Goal: Task Accomplishment & Management: Use online tool/utility

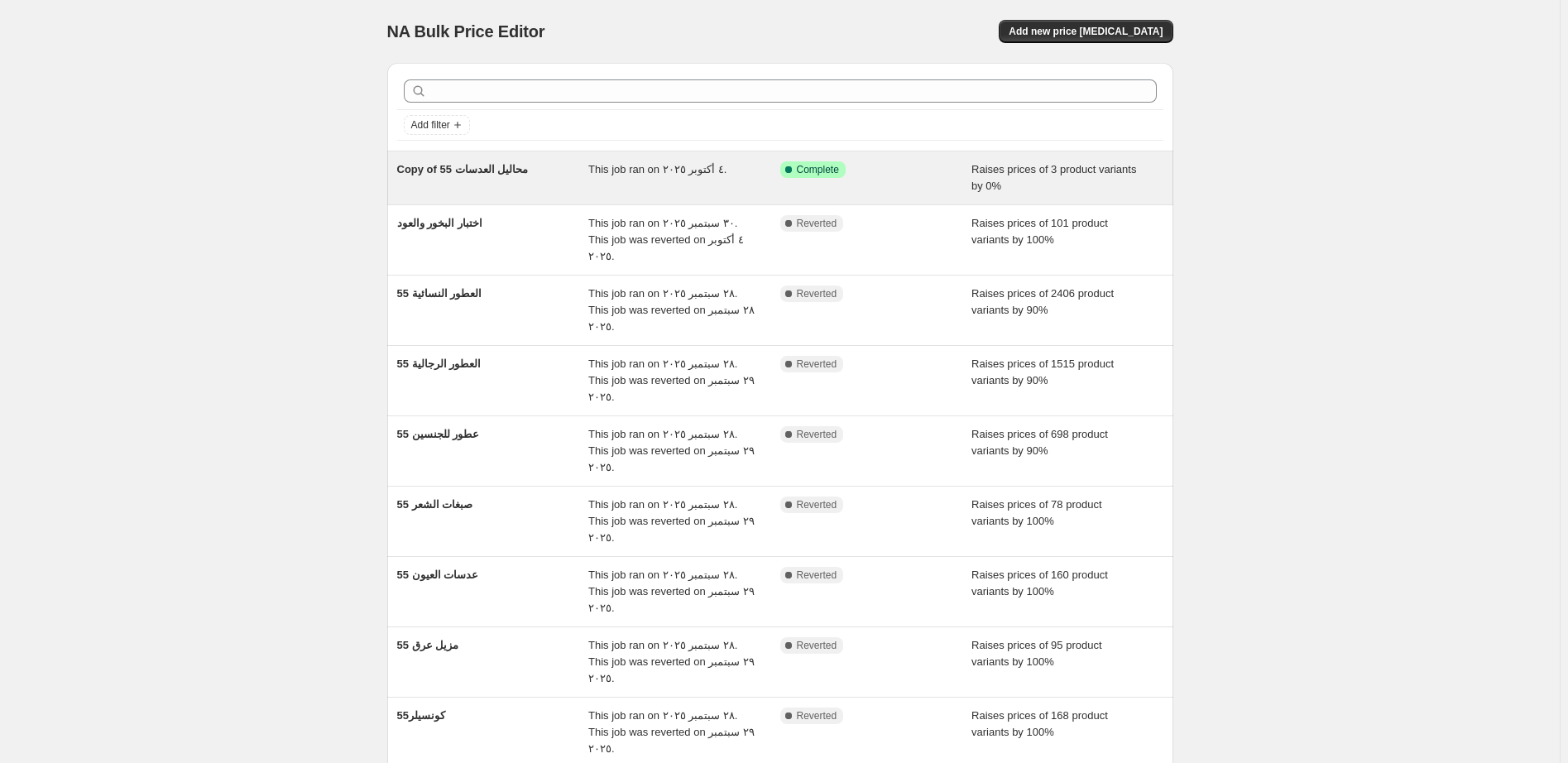
click at [926, 176] on div "Success Complete Complete" at bounding box center [863, 170] width 167 height 16
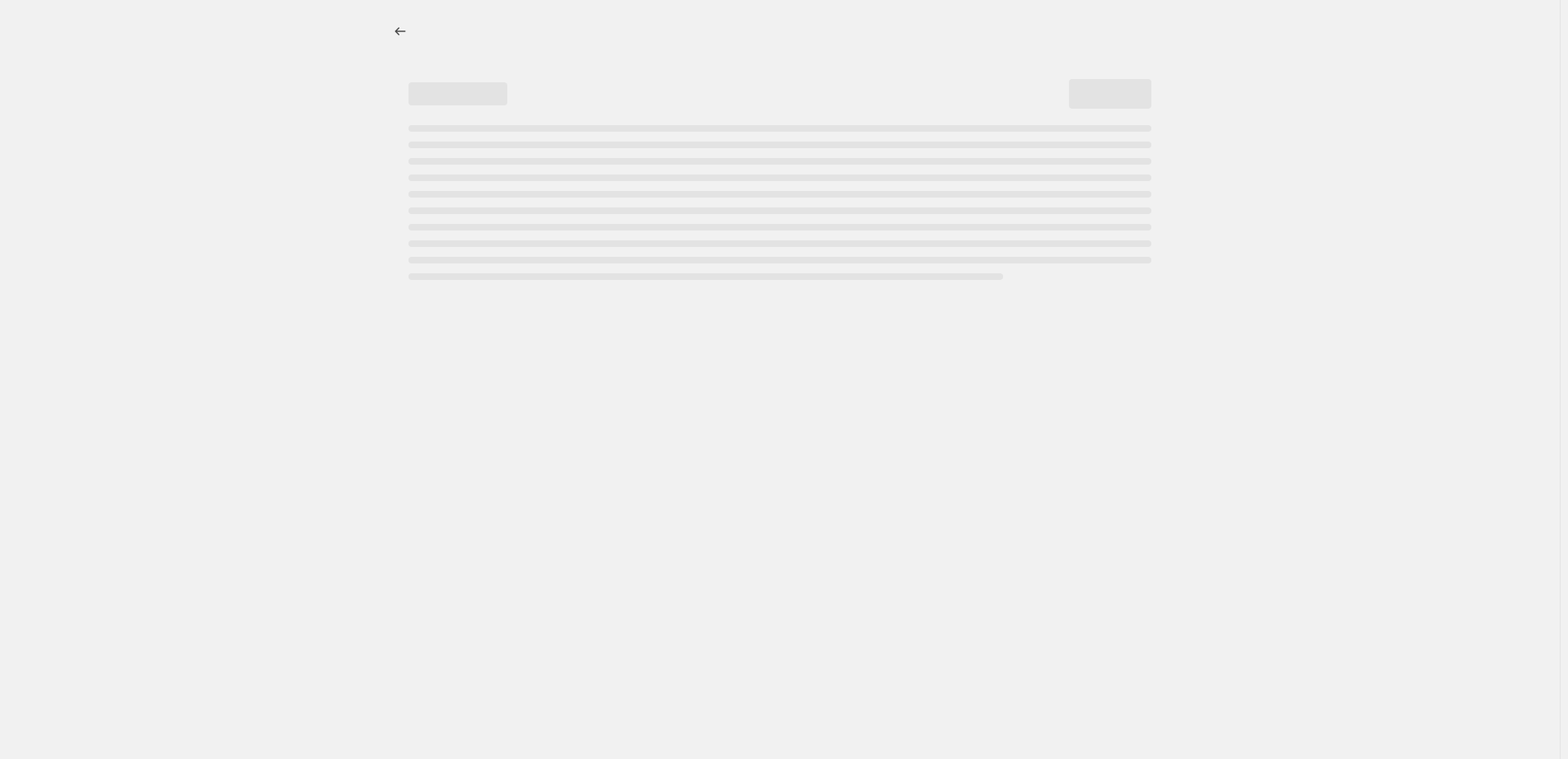
select select "percentage"
select select "pp"
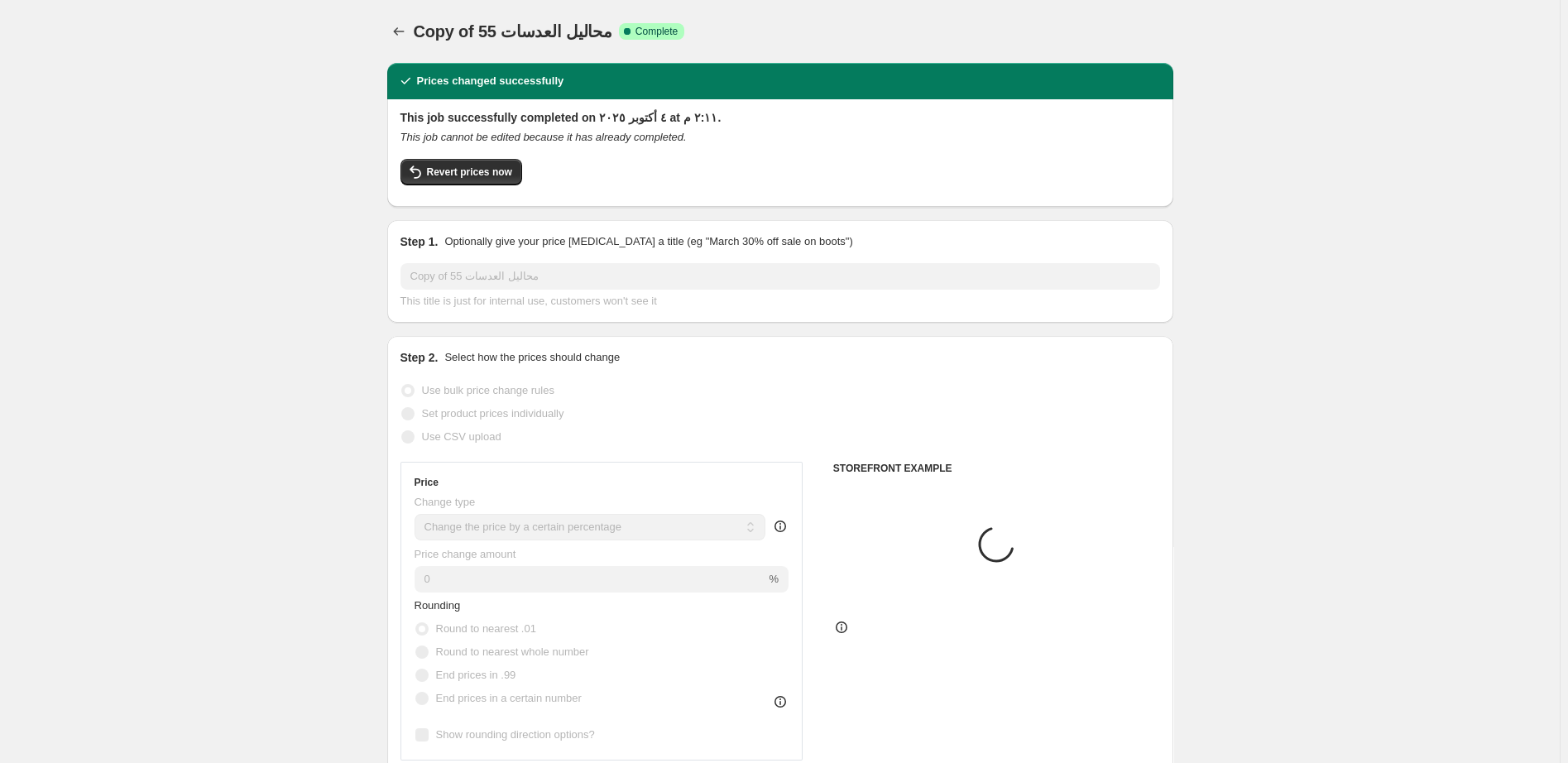
select select "collection"
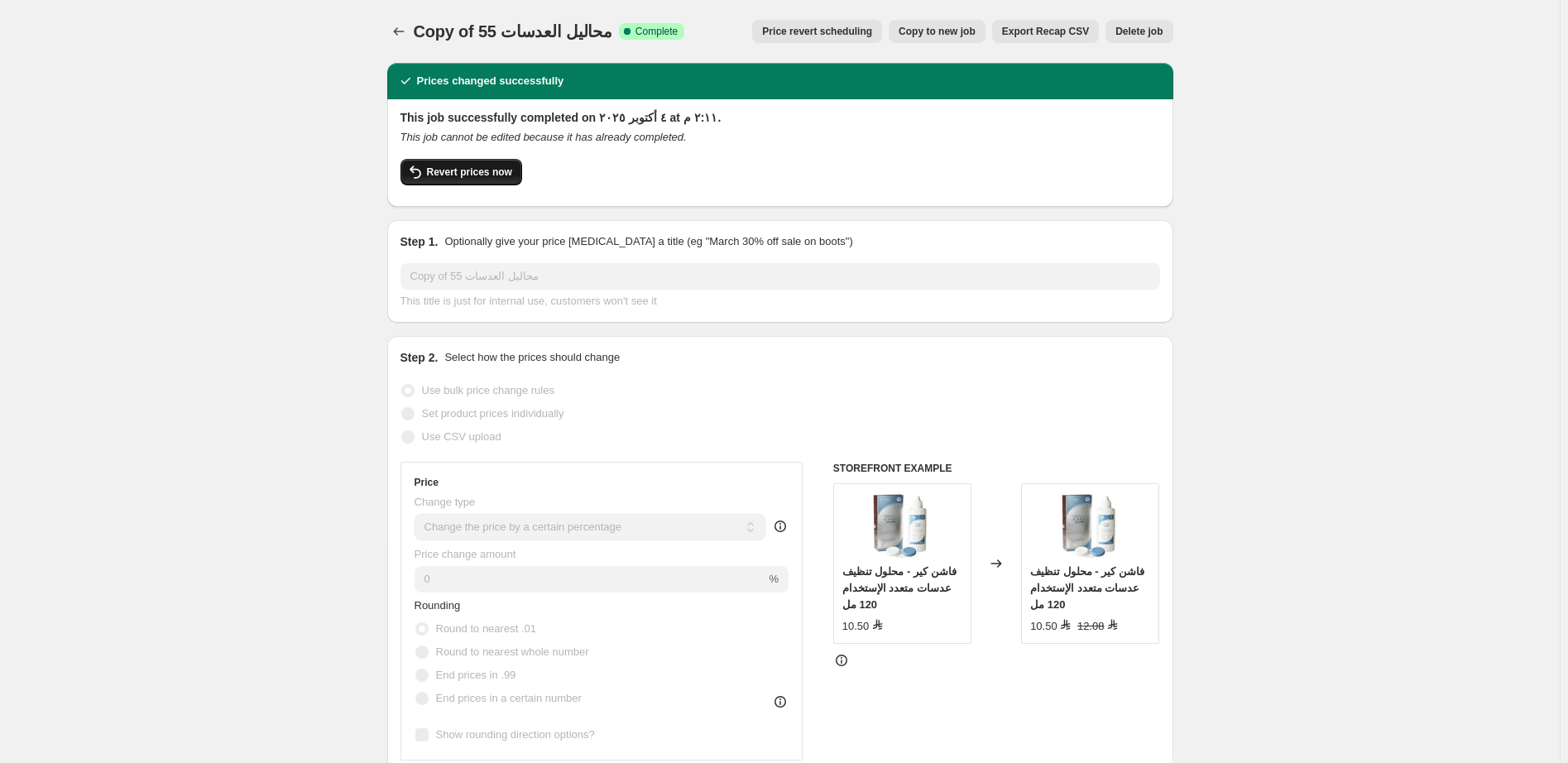
click at [459, 168] on span "Revert prices now" at bounding box center [469, 172] width 85 height 14
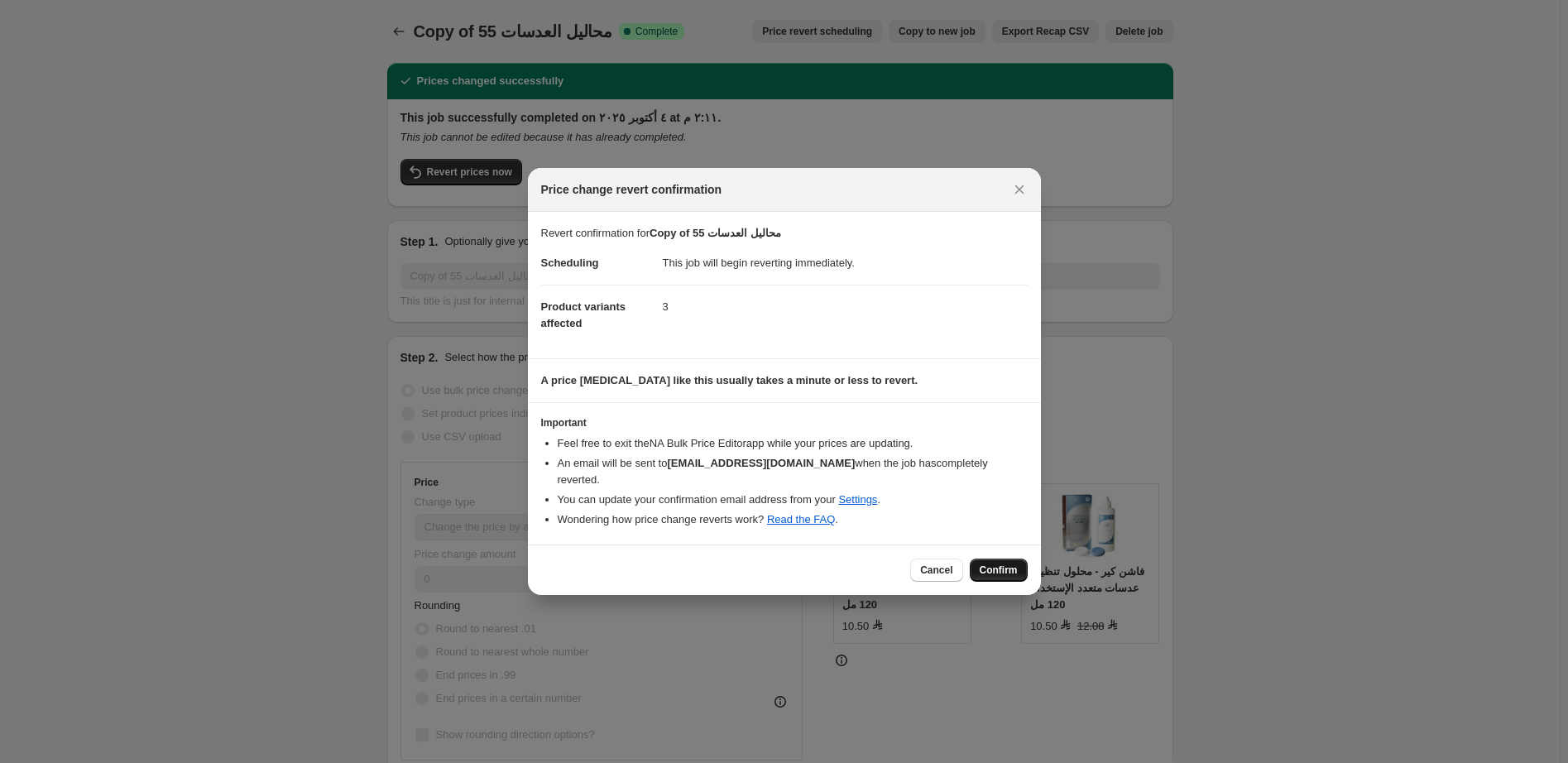
click at [998, 564] on span "Confirm" at bounding box center [999, 570] width 38 height 14
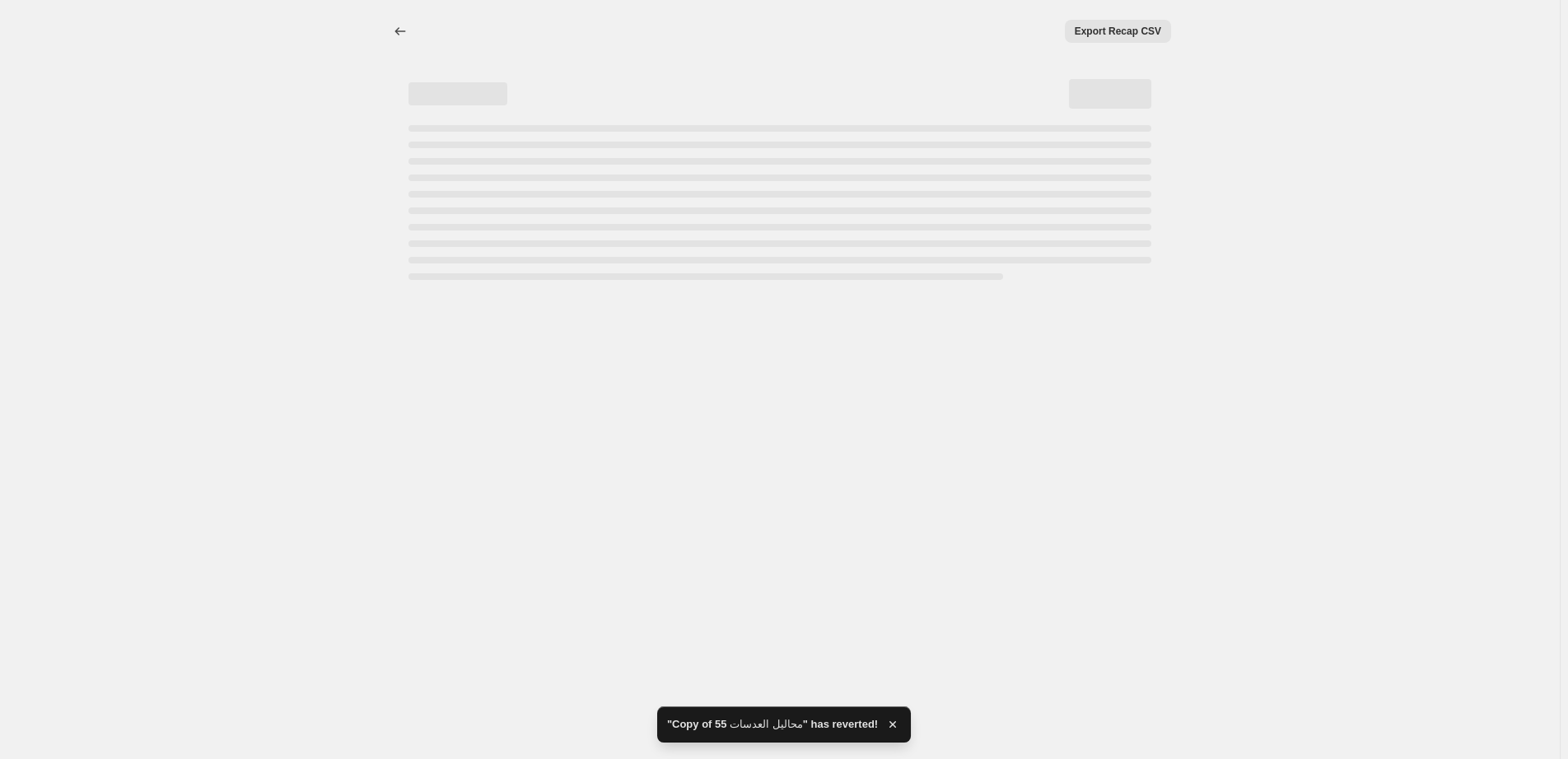
select select "percentage"
select select "pp"
select select "collection"
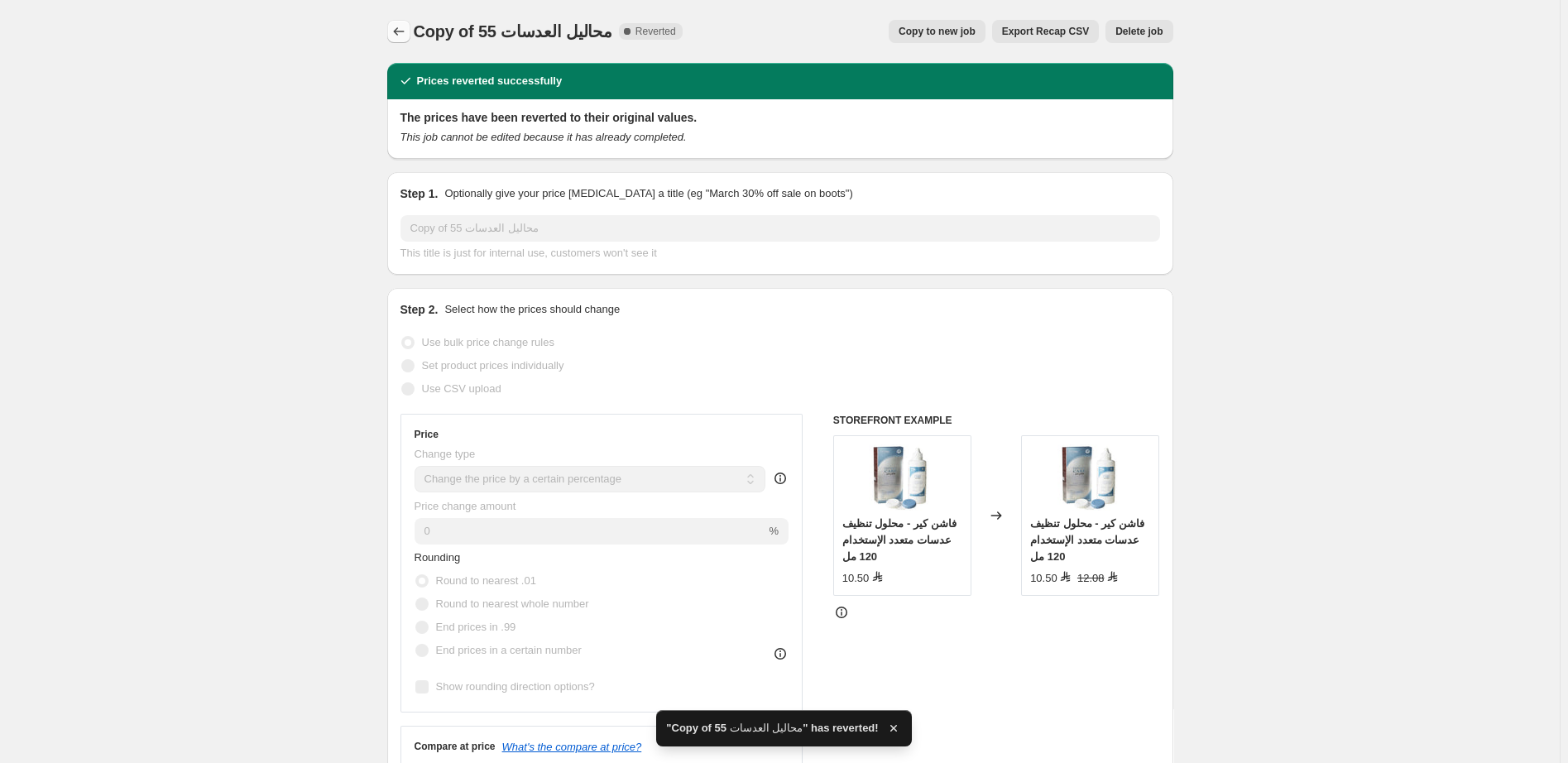
click at [398, 34] on icon "Price change jobs" at bounding box center [399, 31] width 16 height 16
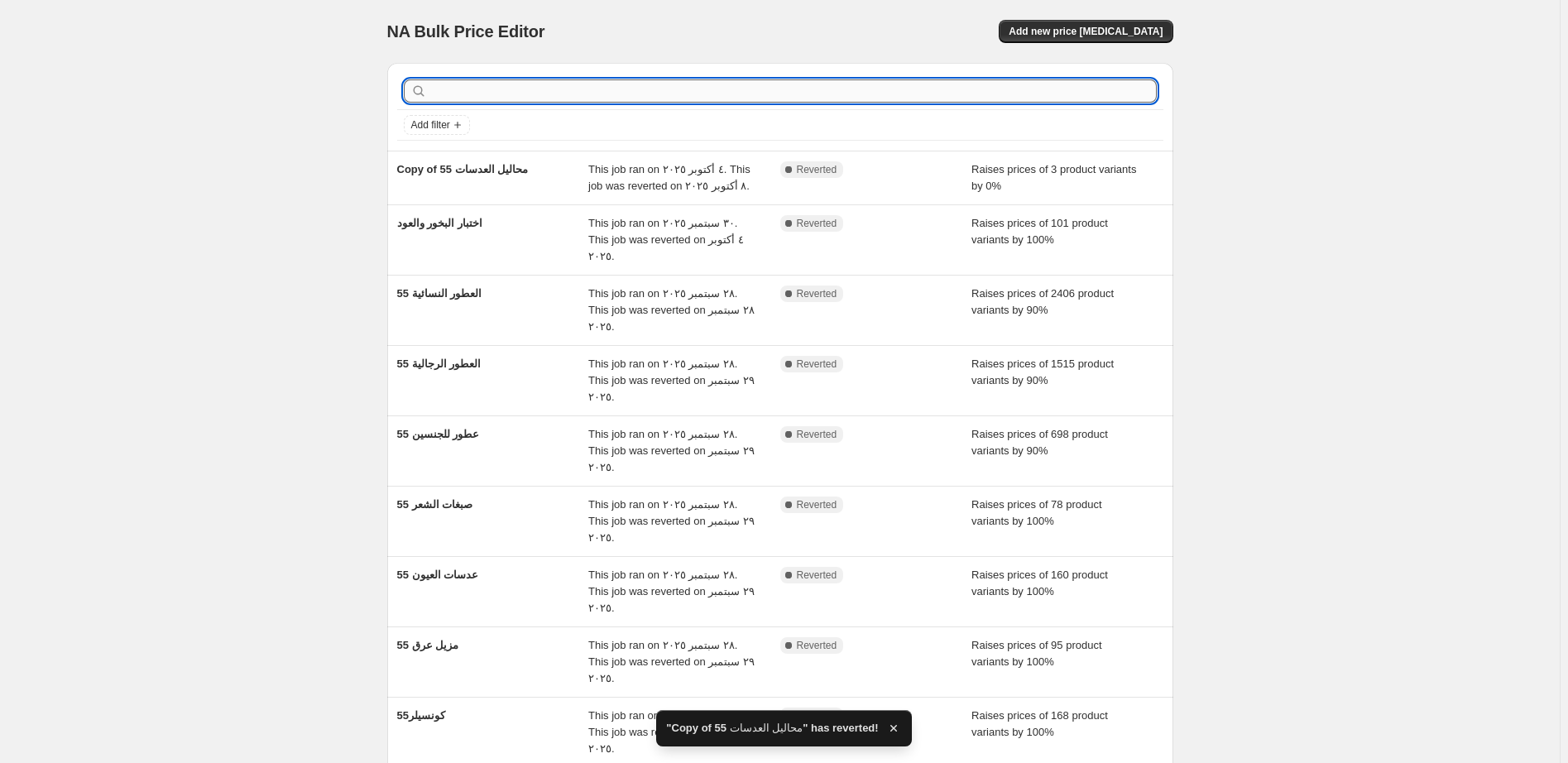
click at [508, 92] on input "text" at bounding box center [794, 90] width 726 height 23
type input "lphg"
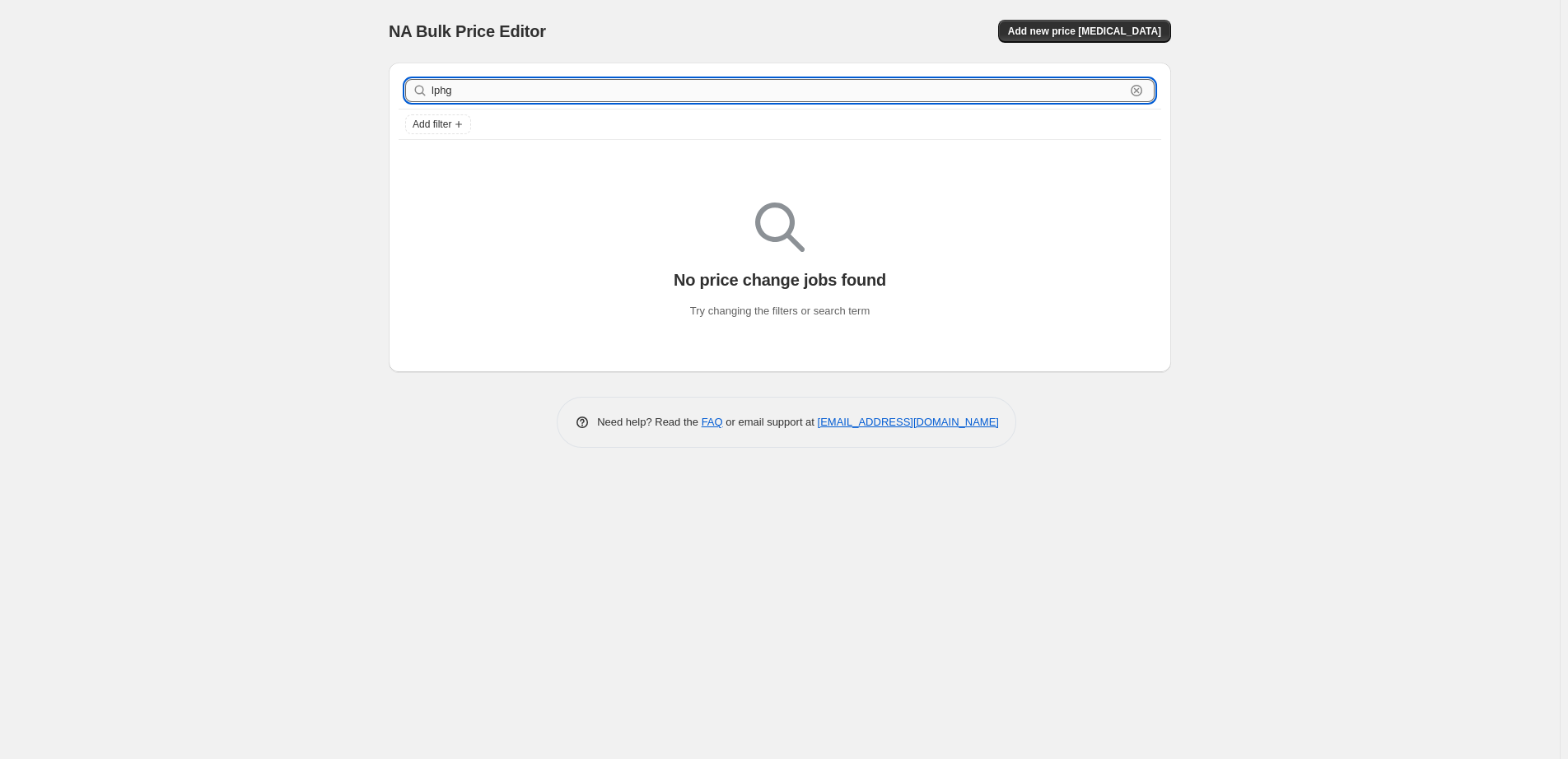
drag, startPoint x: 475, startPoint y: 90, endPoint x: 377, endPoint y: 93, distance: 98.0
click at [431, 93] on input "lphg" at bounding box center [778, 90] width 694 height 23
type input "محال"
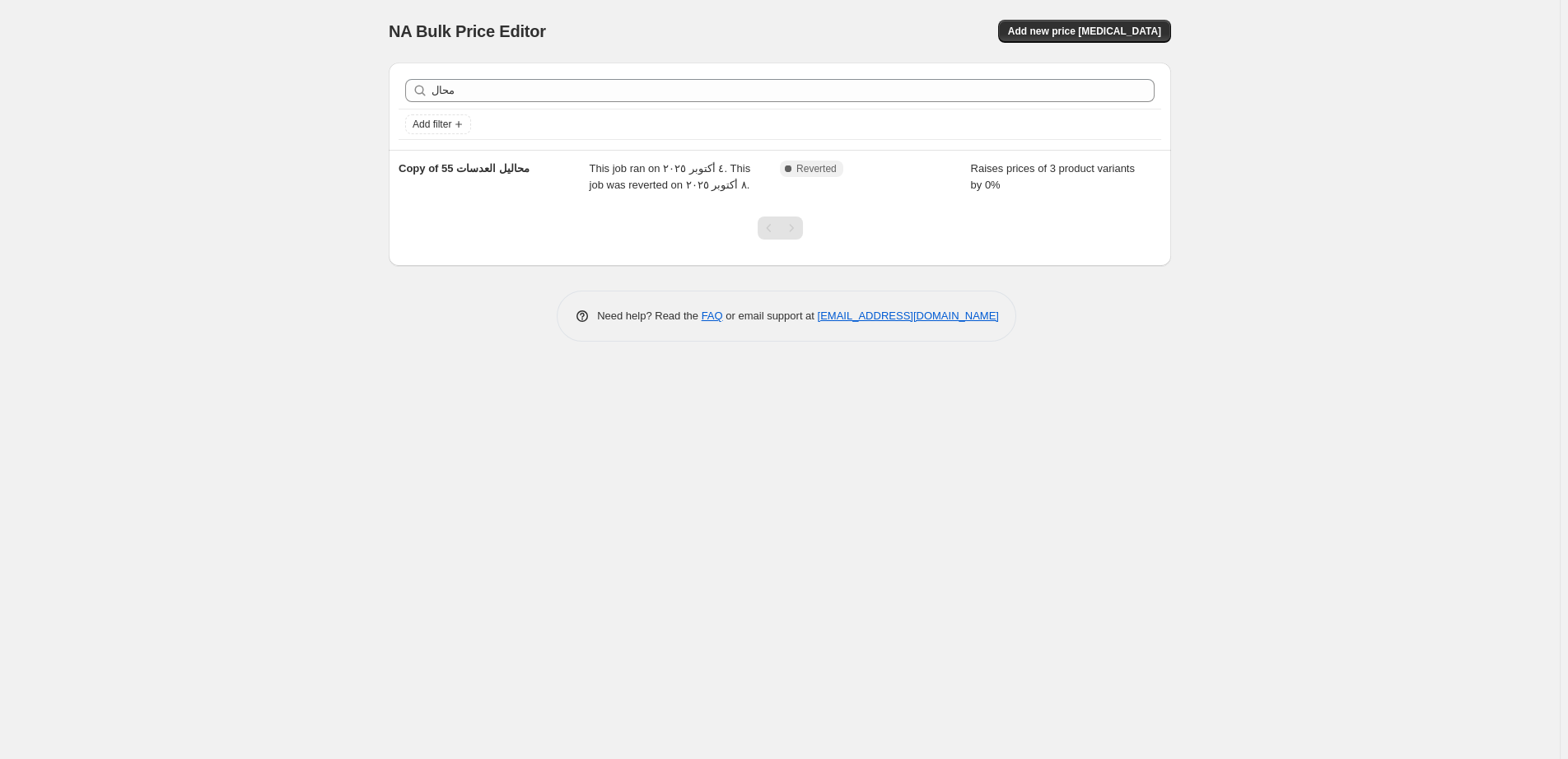
click at [519, 441] on div "NA Bulk Price Editor. This page is ready NA Bulk Price Editor Add new price [ME…" at bounding box center [780, 380] width 1560 height 759
click at [788, 25] on div "NA Bulk Price Editor Add new price [MEDICAL_DATA]" at bounding box center [780, 31] width 783 height 23
click at [1127, 564] on div "NA Bulk Price Editor. This page is ready NA Bulk Price Editor Add new price [ME…" at bounding box center [780, 380] width 1560 height 759
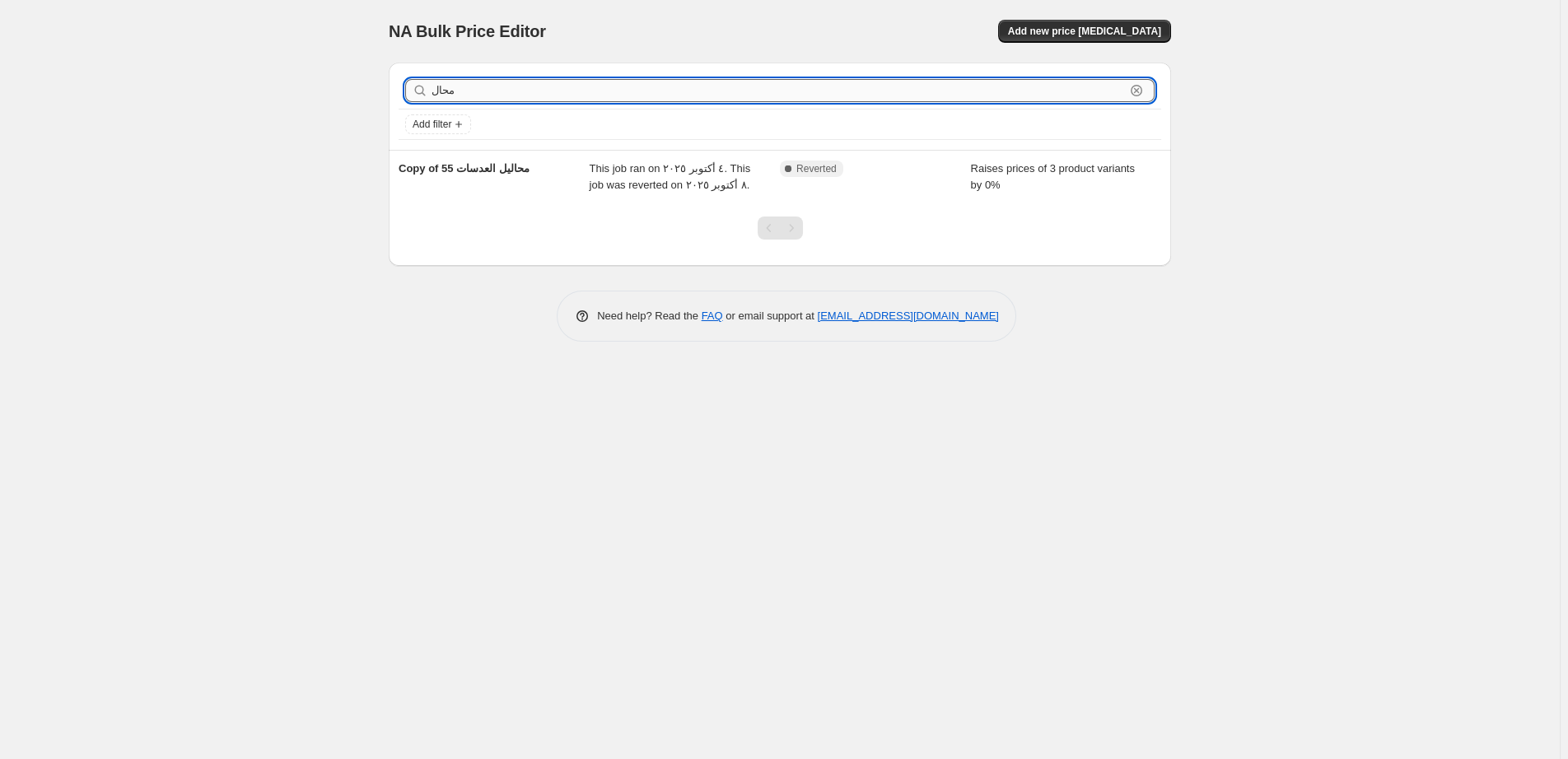
drag, startPoint x: 463, startPoint y: 92, endPoint x: 360, endPoint y: 94, distance: 103.0
click at [431, 94] on input "محال" at bounding box center [778, 90] width 694 height 23
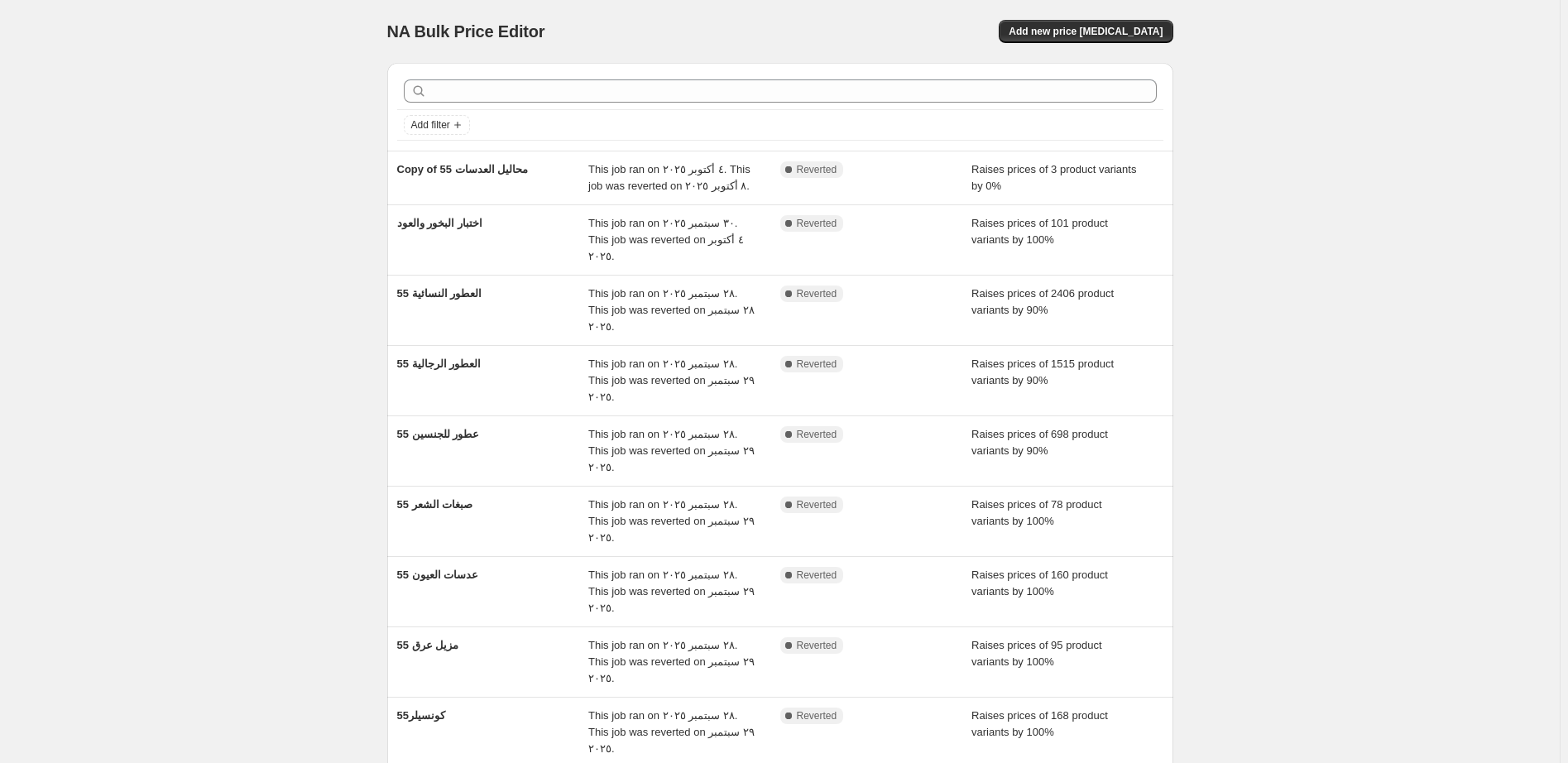
drag, startPoint x: 535, startPoint y: 165, endPoint x: 397, endPoint y: 671, distance: 524.5
click at [401, 204] on div "Copy of 55 محاليل العدسات This job ran on ٤ أكتوبر ٢٠٢٥. This job was reverted …" at bounding box center [780, 178] width 786 height 53
click at [278, 322] on div "NA Bulk Price Editor. This page is ready NA Bulk Price Editor Add new price [ME…" at bounding box center [780, 501] width 1560 height 1002
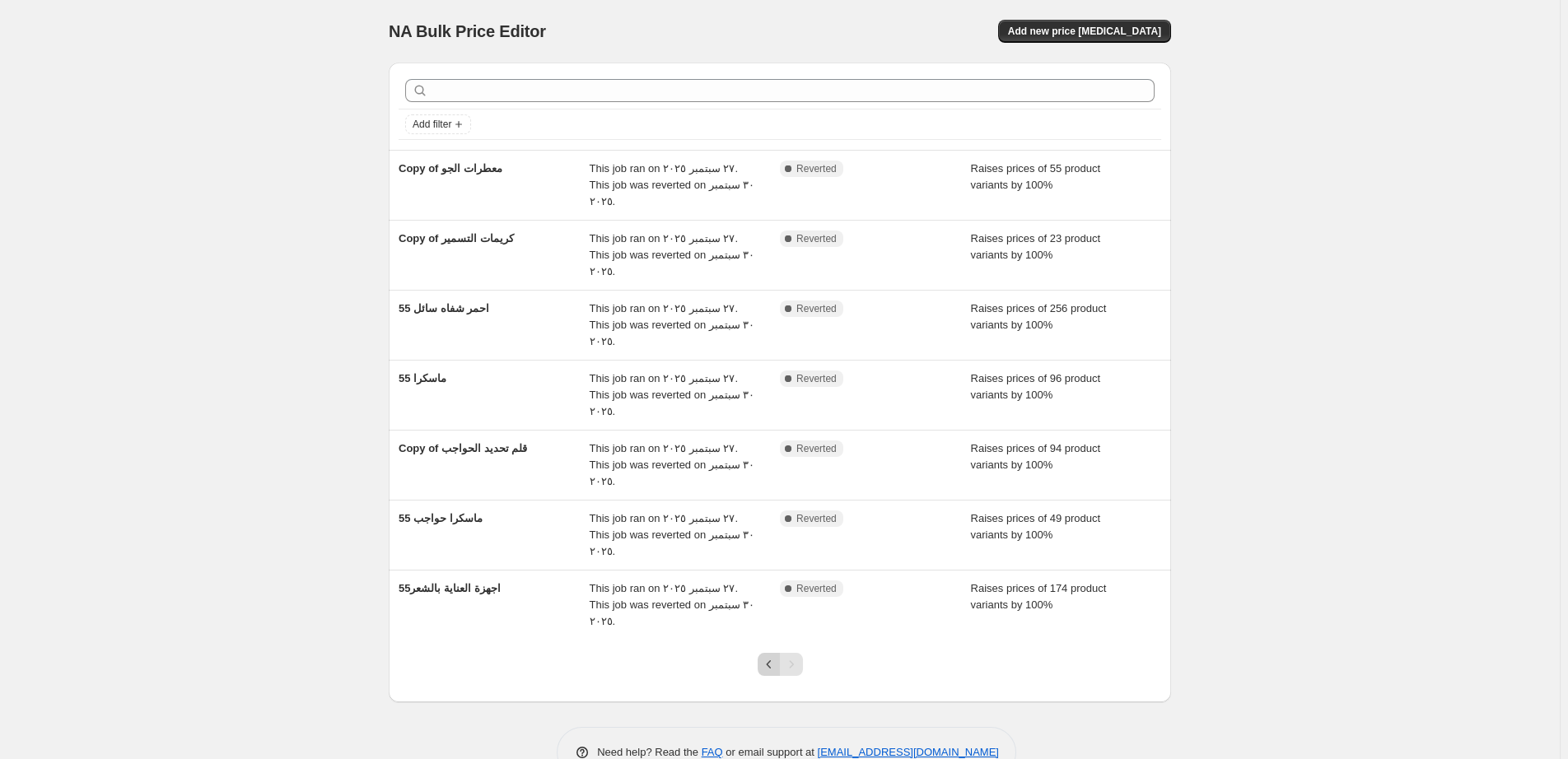
click at [769, 660] on icon "Previous" at bounding box center [768, 664] width 5 height 8
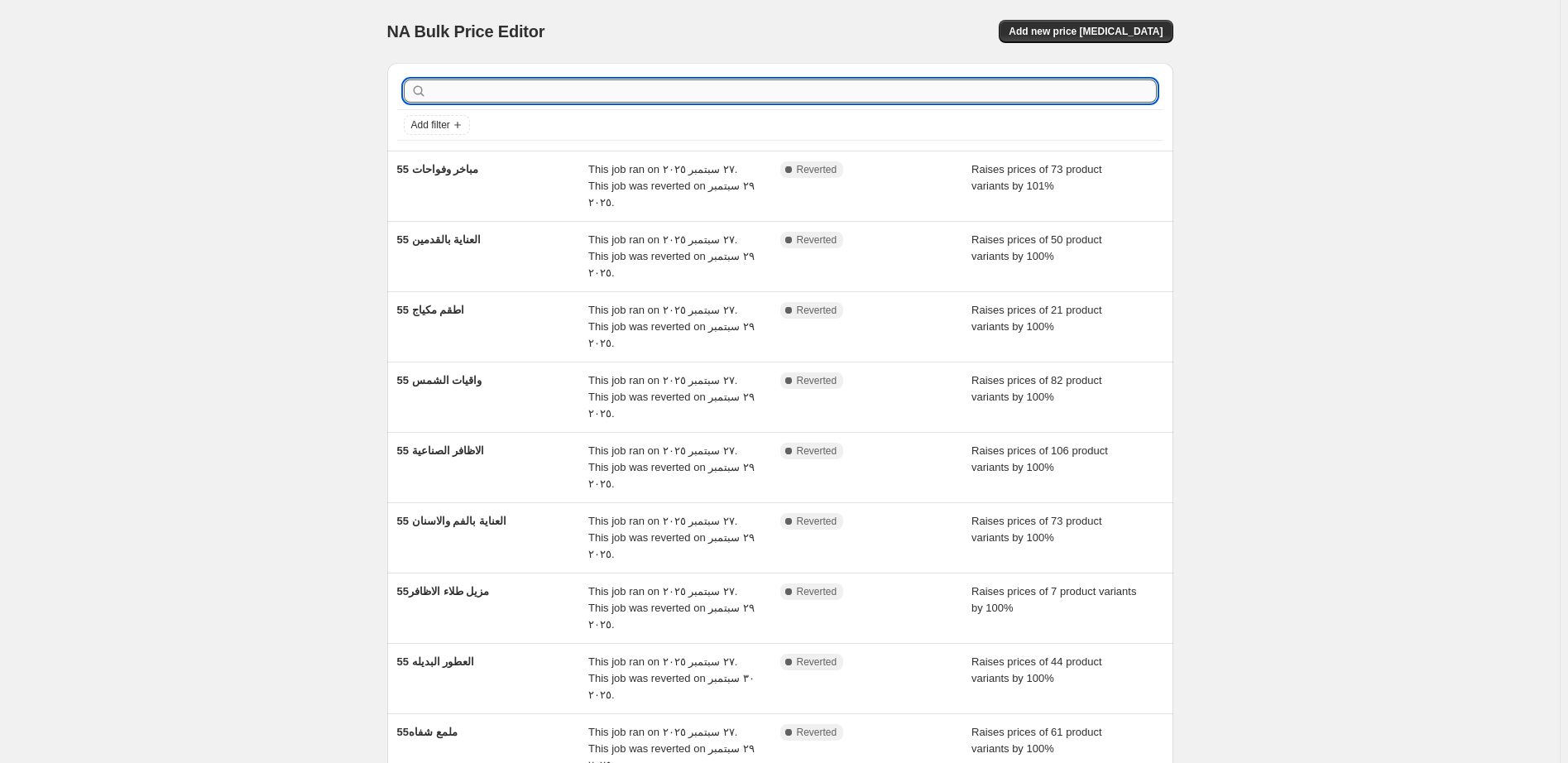
click at [486, 96] on input "text" at bounding box center [794, 90] width 726 height 23
type input "مبا"
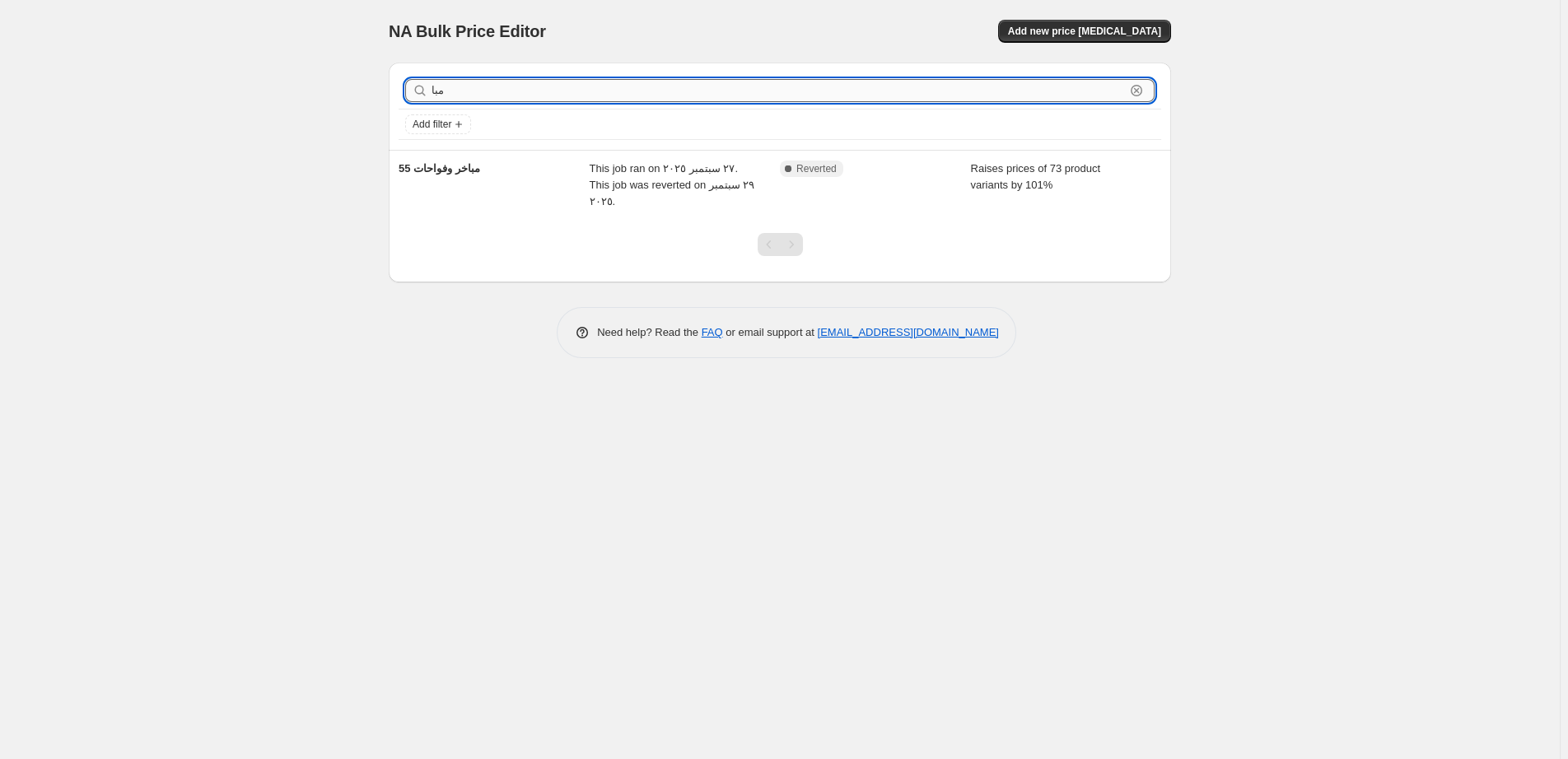
drag, startPoint x: 455, startPoint y: 97, endPoint x: 403, endPoint y: 88, distance: 52.8
click at [431, 88] on input "مبا" at bounding box center [778, 90] width 694 height 23
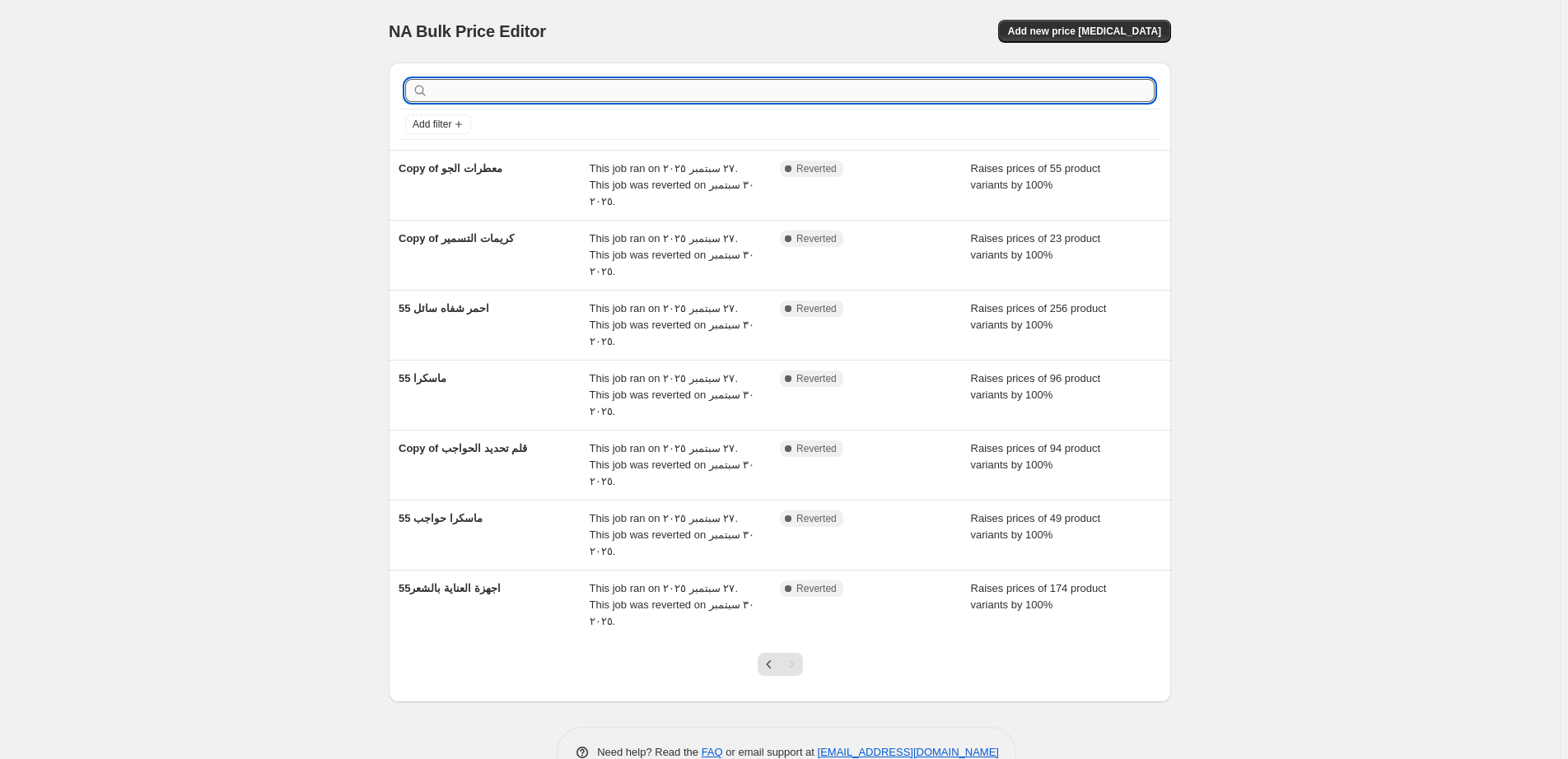
click at [454, 89] on input "text" at bounding box center [793, 90] width 723 height 23
type input "عدس"
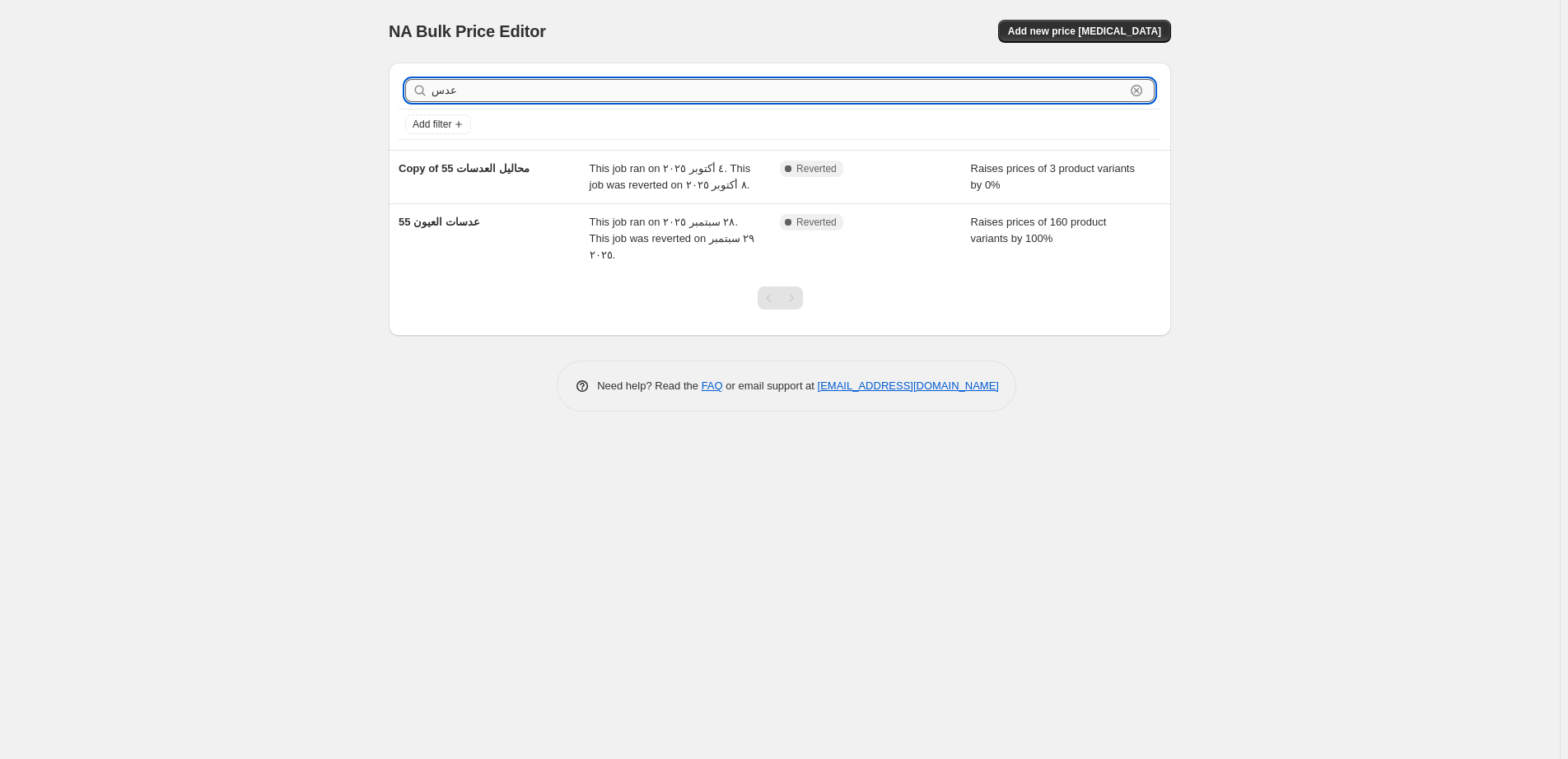
drag, startPoint x: 457, startPoint y: 87, endPoint x: 415, endPoint y: 95, distance: 42.8
click at [431, 95] on input "عدس" at bounding box center [778, 90] width 694 height 23
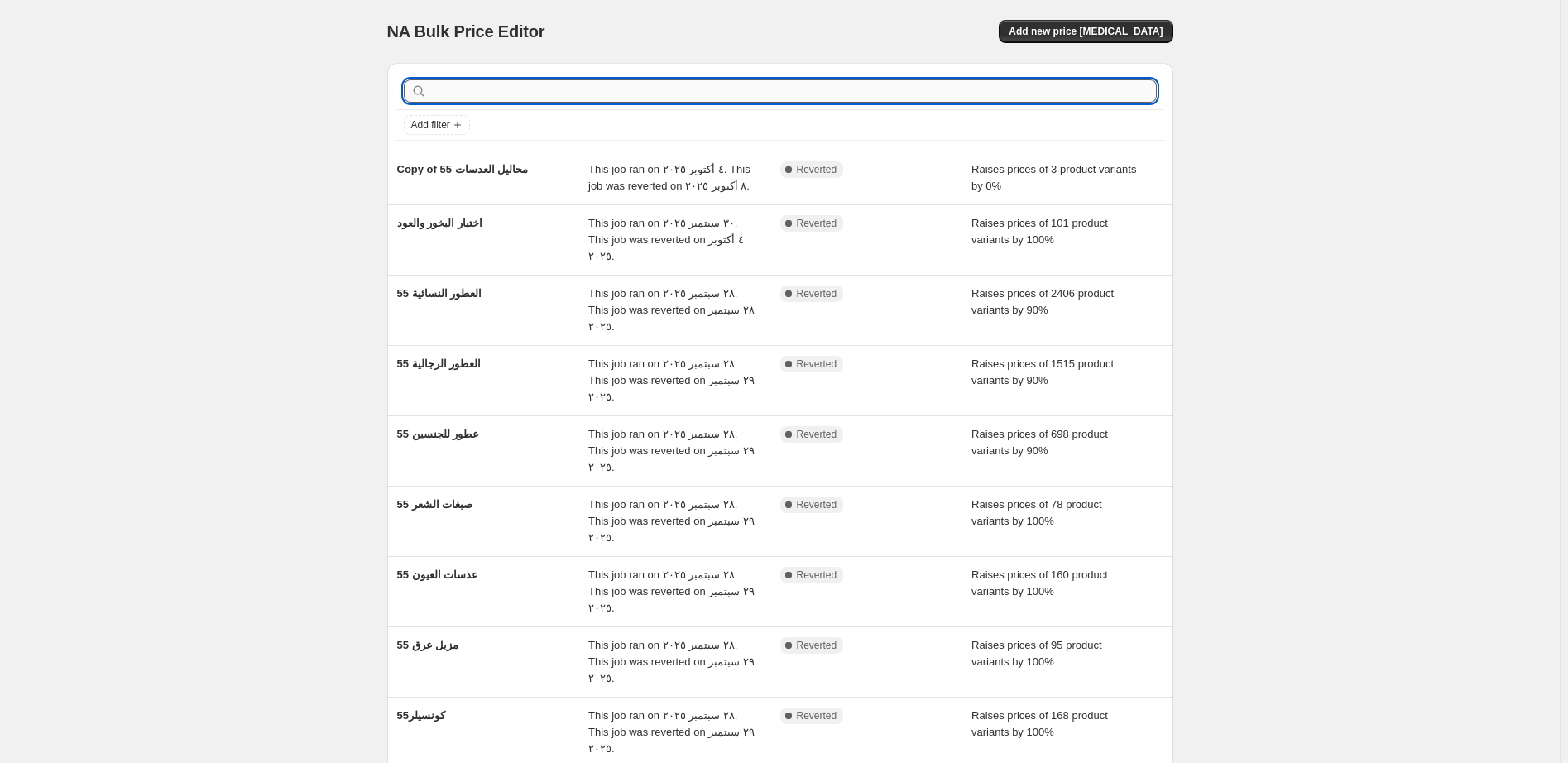
click at [467, 90] on input "text" at bounding box center [794, 90] width 726 height 23
type input "البخ"
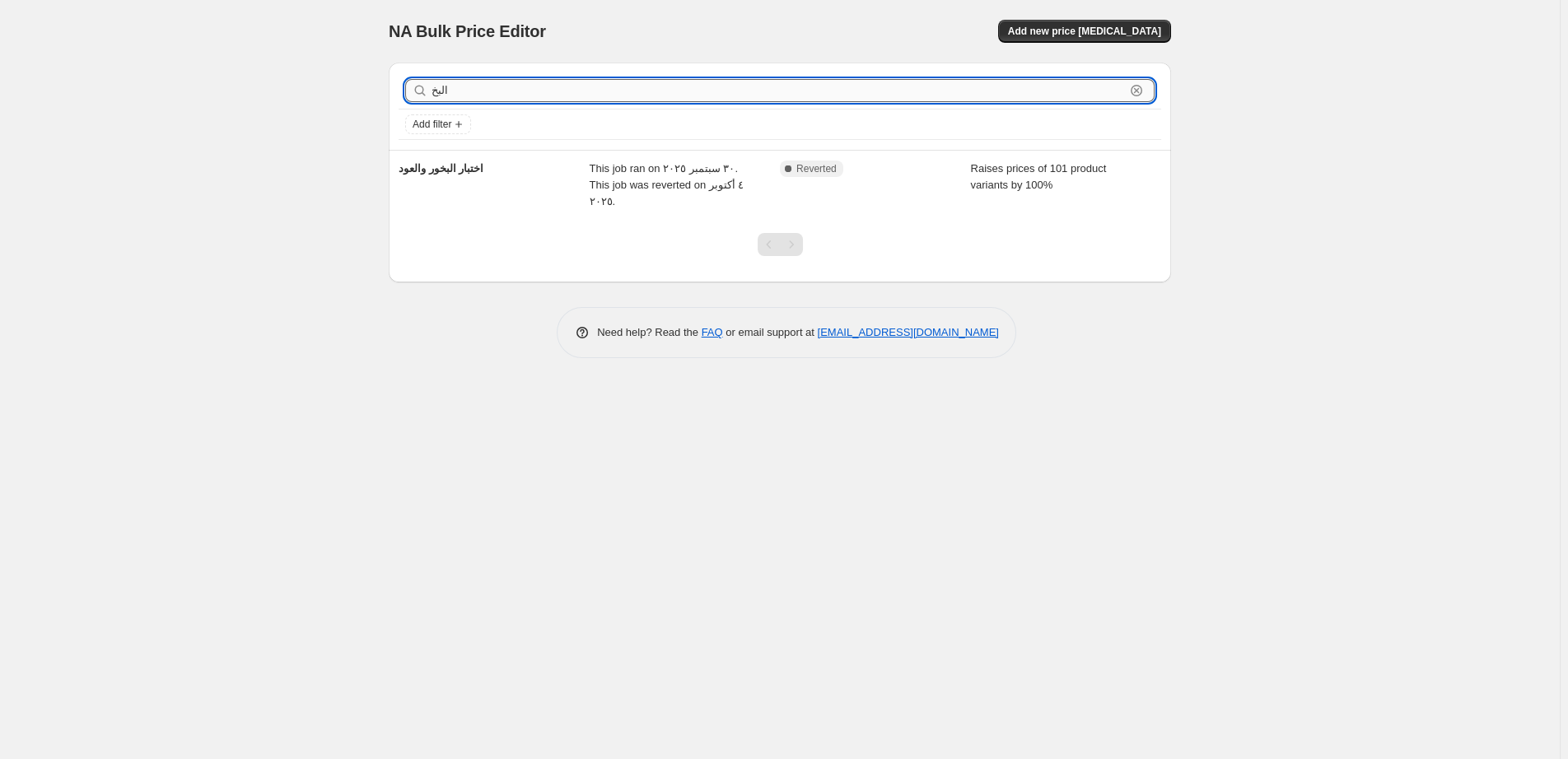
drag, startPoint x: 483, startPoint y: 96, endPoint x: 362, endPoint y: 93, distance: 121.0
click at [431, 93] on input "البخ" at bounding box center [778, 90] width 694 height 23
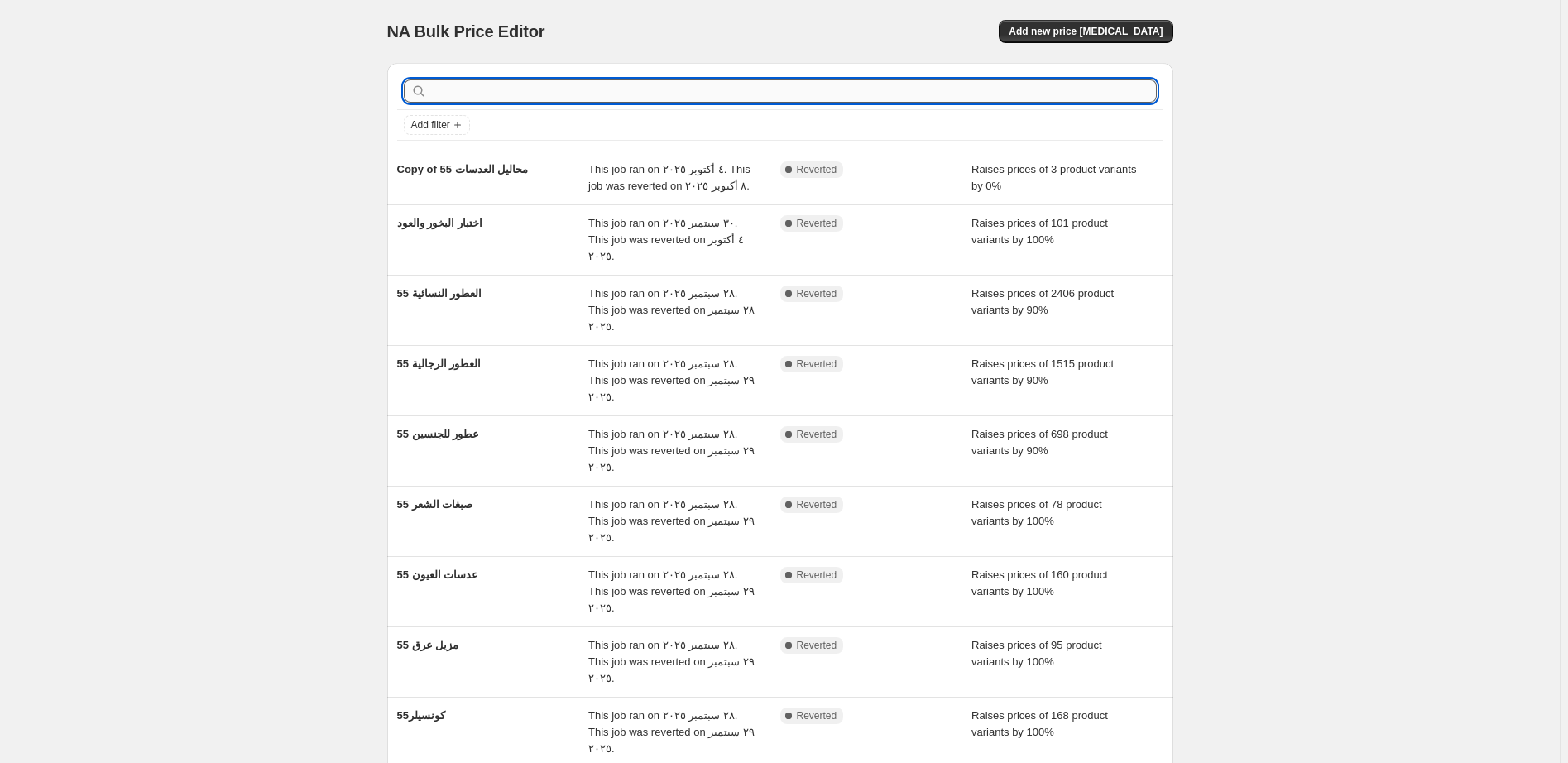
click at [467, 93] on input "text" at bounding box center [794, 90] width 726 height 23
type input "[DEMOGRAPHIC_DATA]"
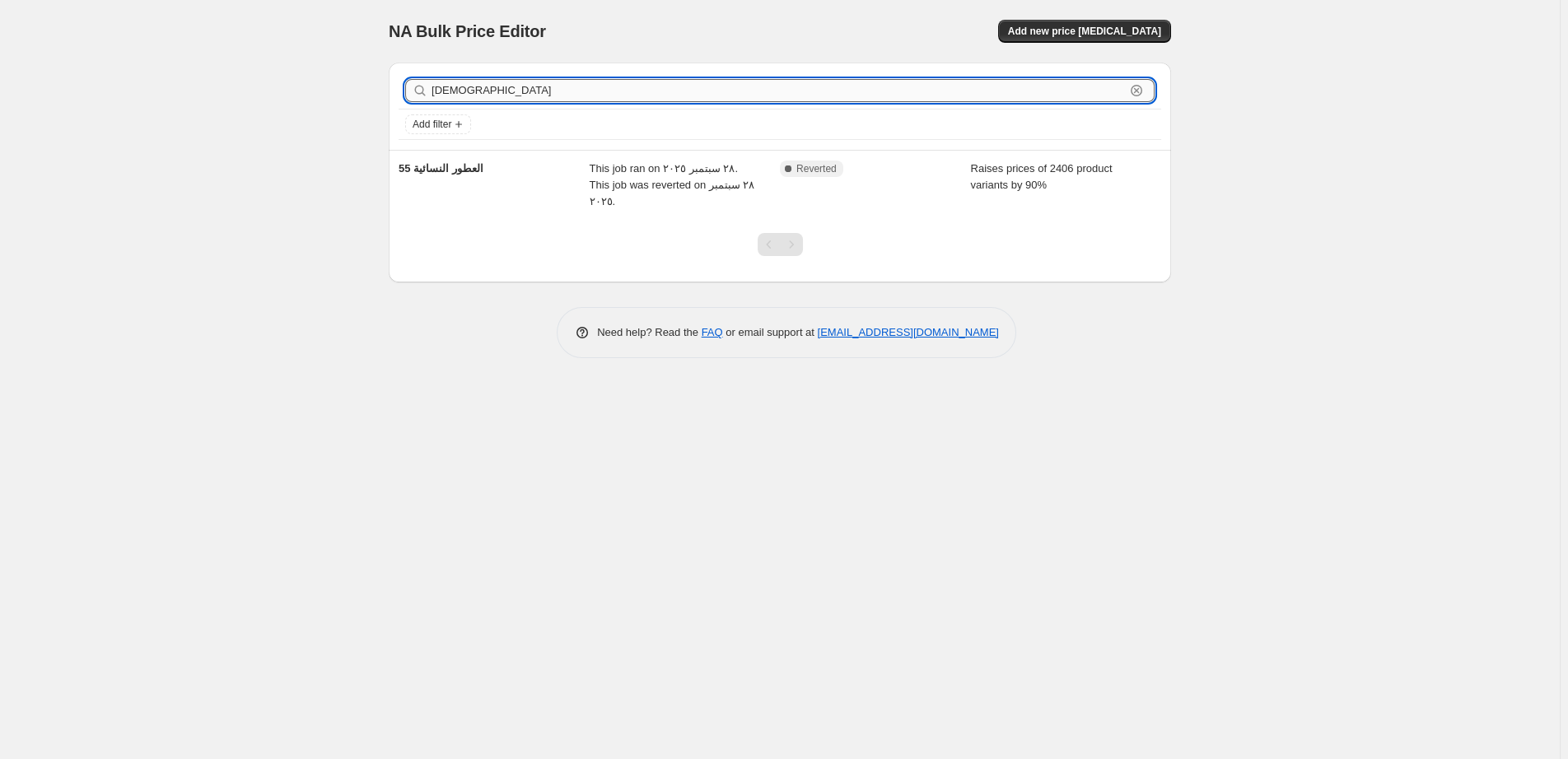
drag, startPoint x: 454, startPoint y: 89, endPoint x: 399, endPoint y: 84, distance: 55.2
click at [431, 84] on input "[DEMOGRAPHIC_DATA]" at bounding box center [778, 90] width 694 height 23
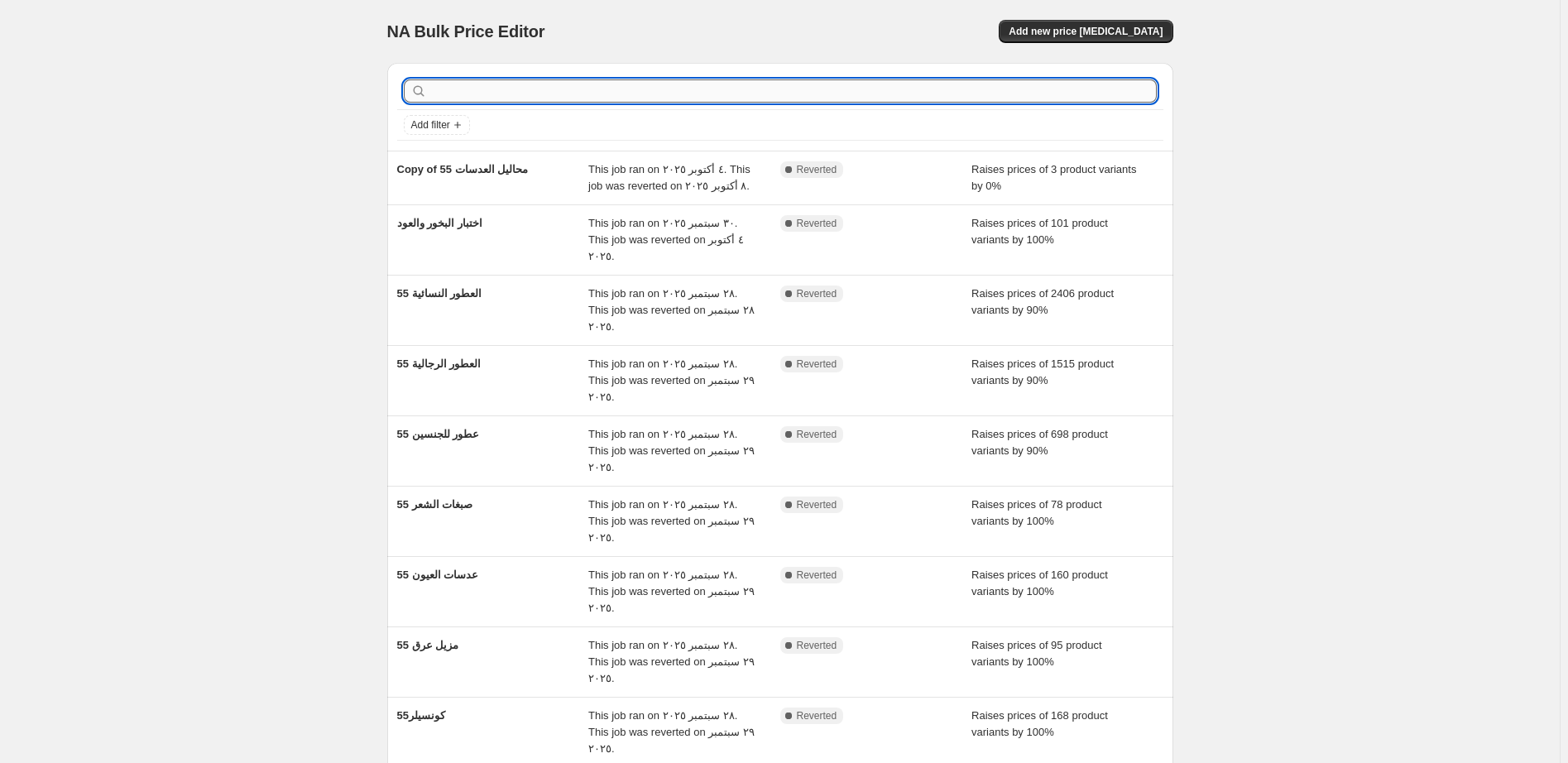
click at [467, 98] on input "text" at bounding box center [794, 90] width 726 height 23
type input "الرجا"
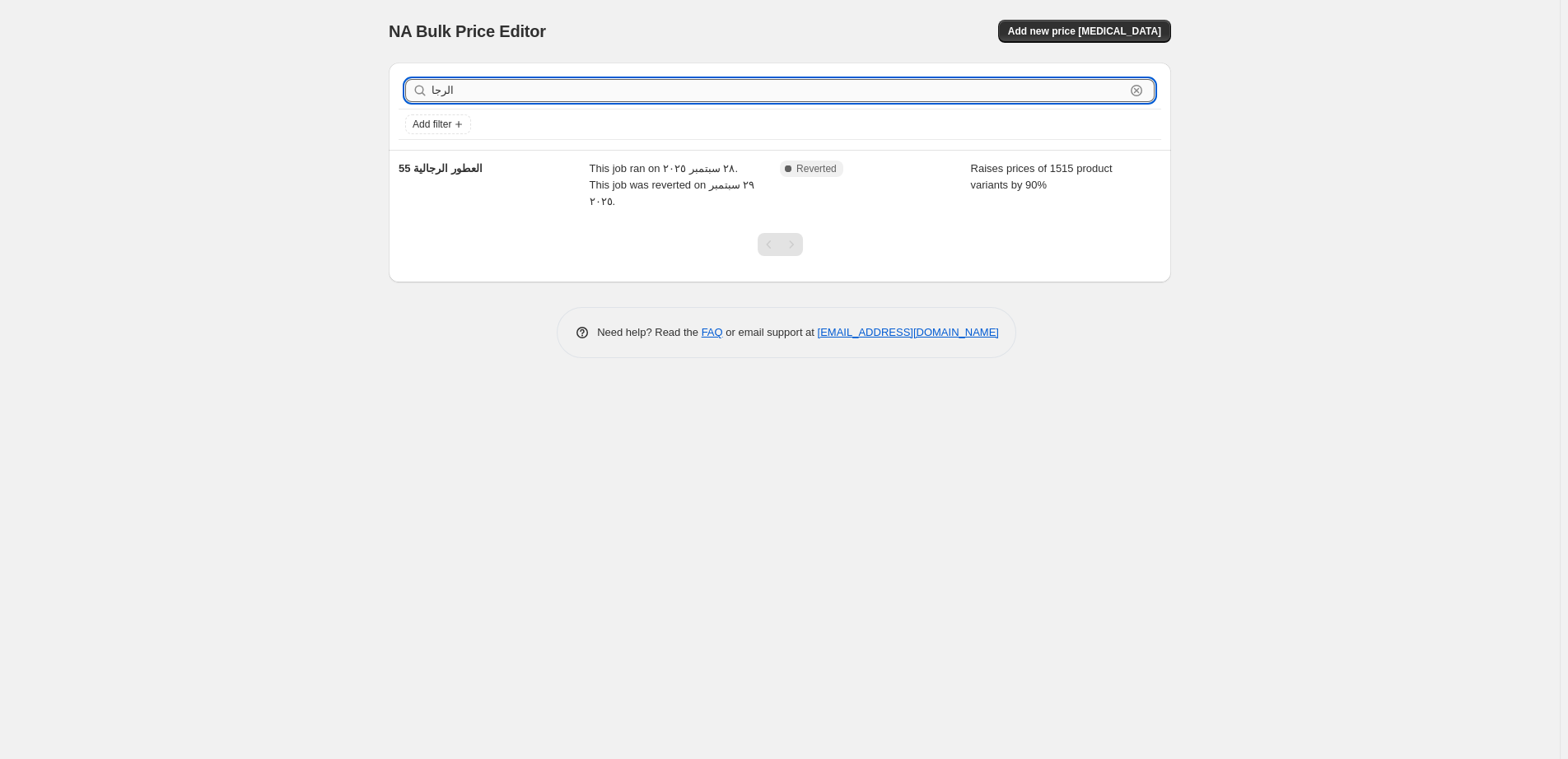
drag, startPoint x: 459, startPoint y: 84, endPoint x: 385, endPoint y: 87, distance: 74.1
click at [431, 87] on input "الرجا" at bounding box center [778, 90] width 694 height 23
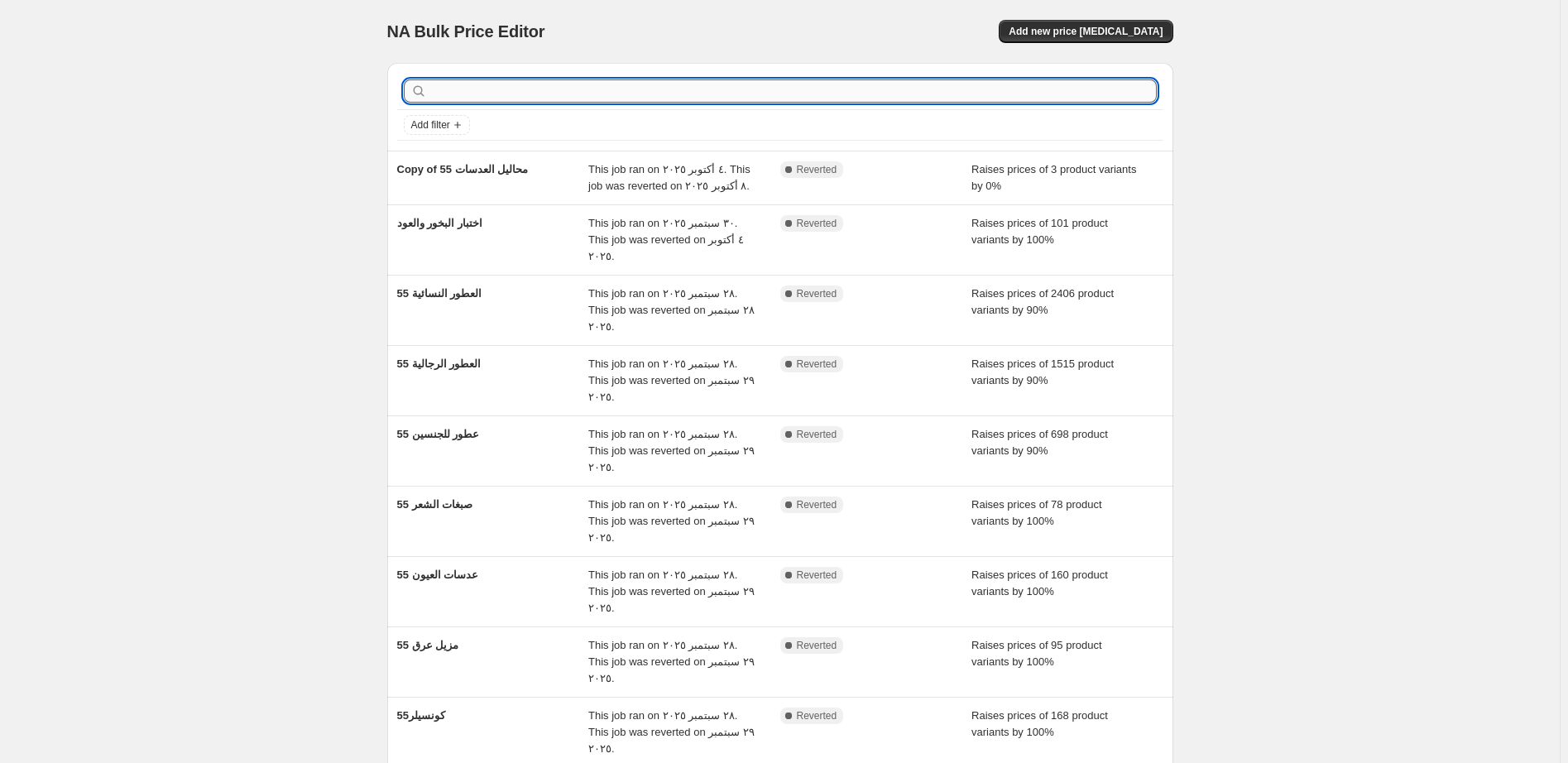
click at [457, 93] on input "text" at bounding box center [794, 90] width 726 height 23
type input "للجن"
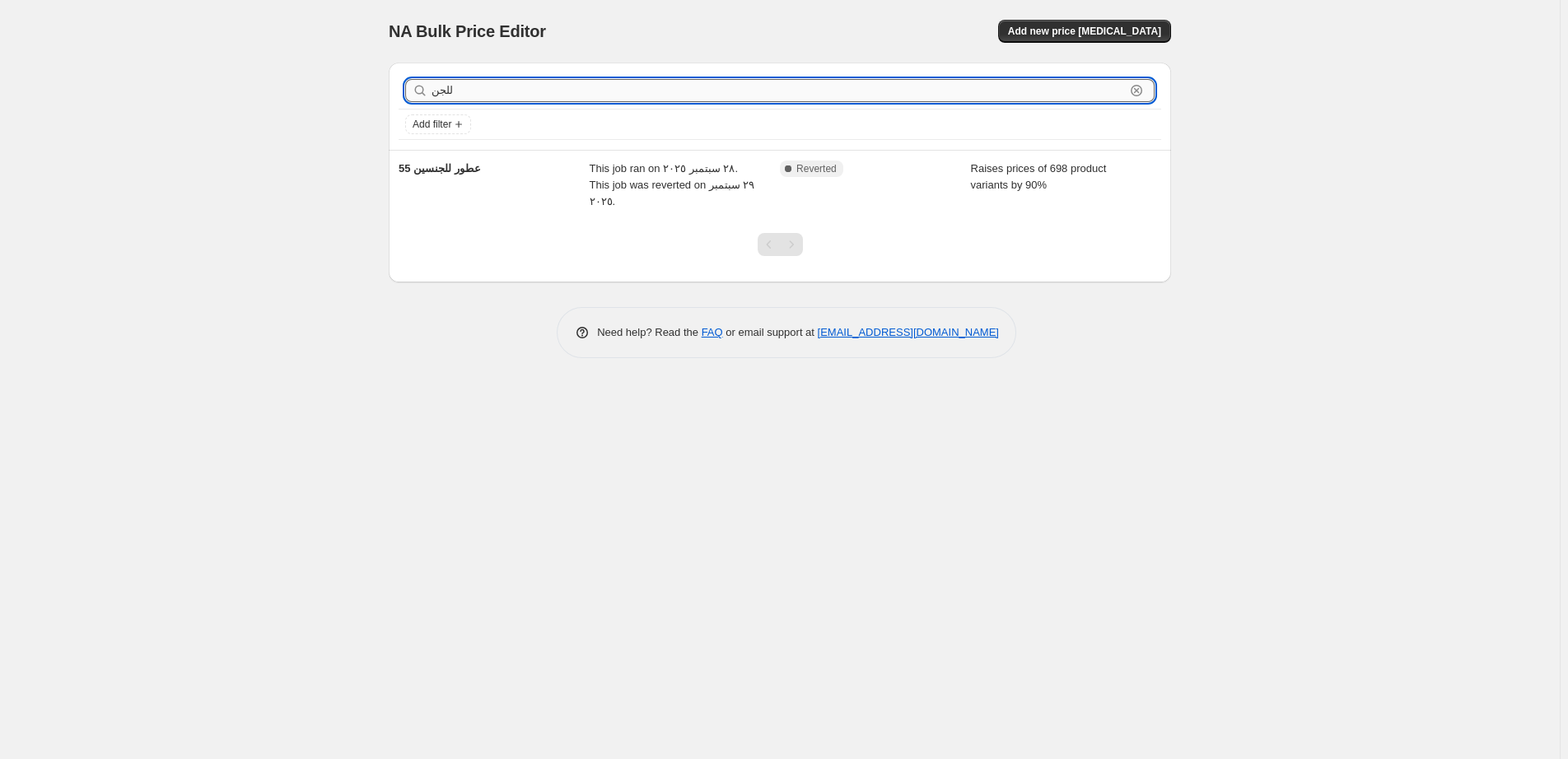
drag, startPoint x: 469, startPoint y: 93, endPoint x: 394, endPoint y: 86, distance: 75.3
click at [431, 86] on input "للجن" at bounding box center [778, 90] width 694 height 23
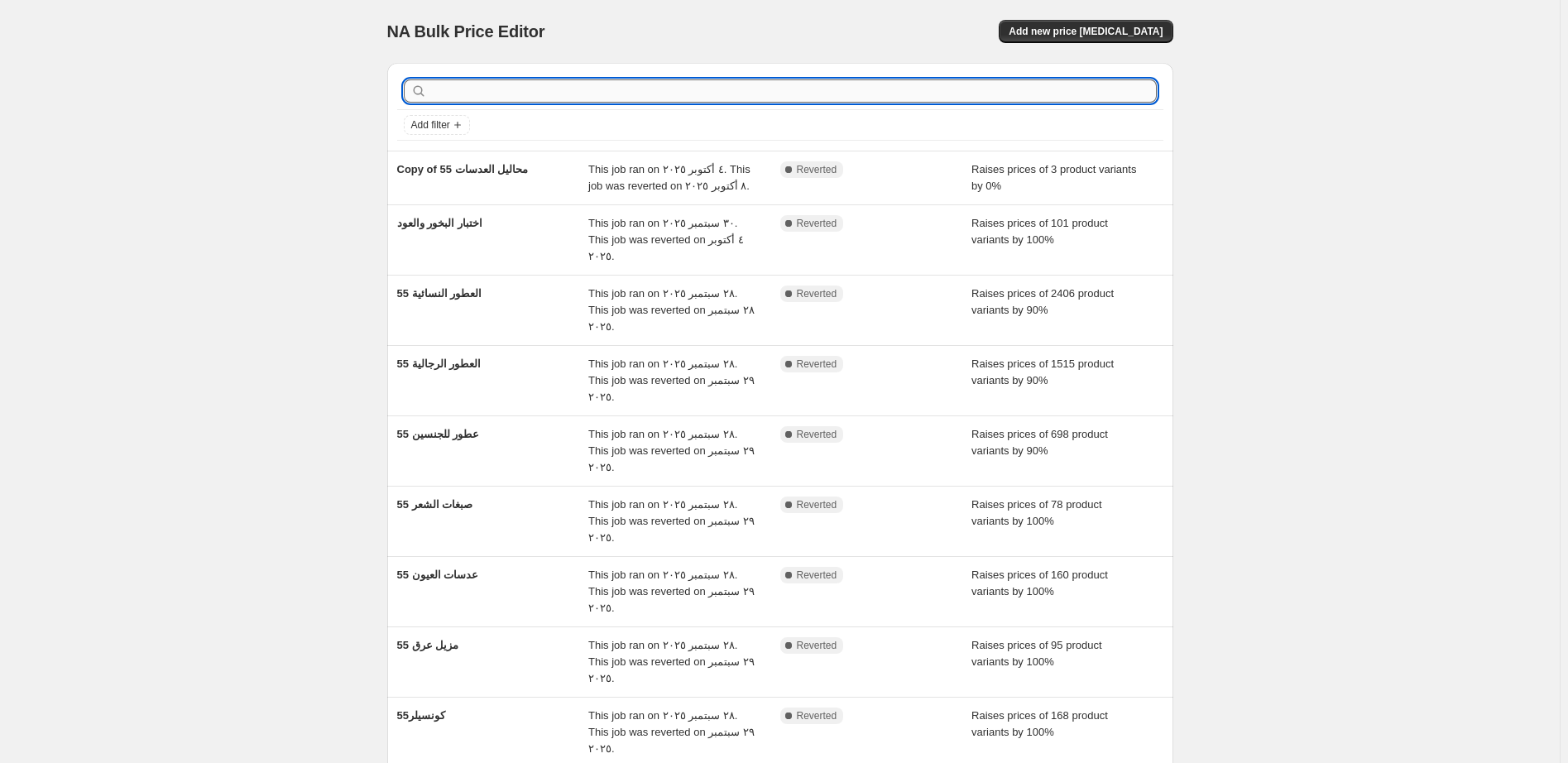
click at [468, 93] on input "text" at bounding box center [794, 90] width 726 height 23
type input "صب"
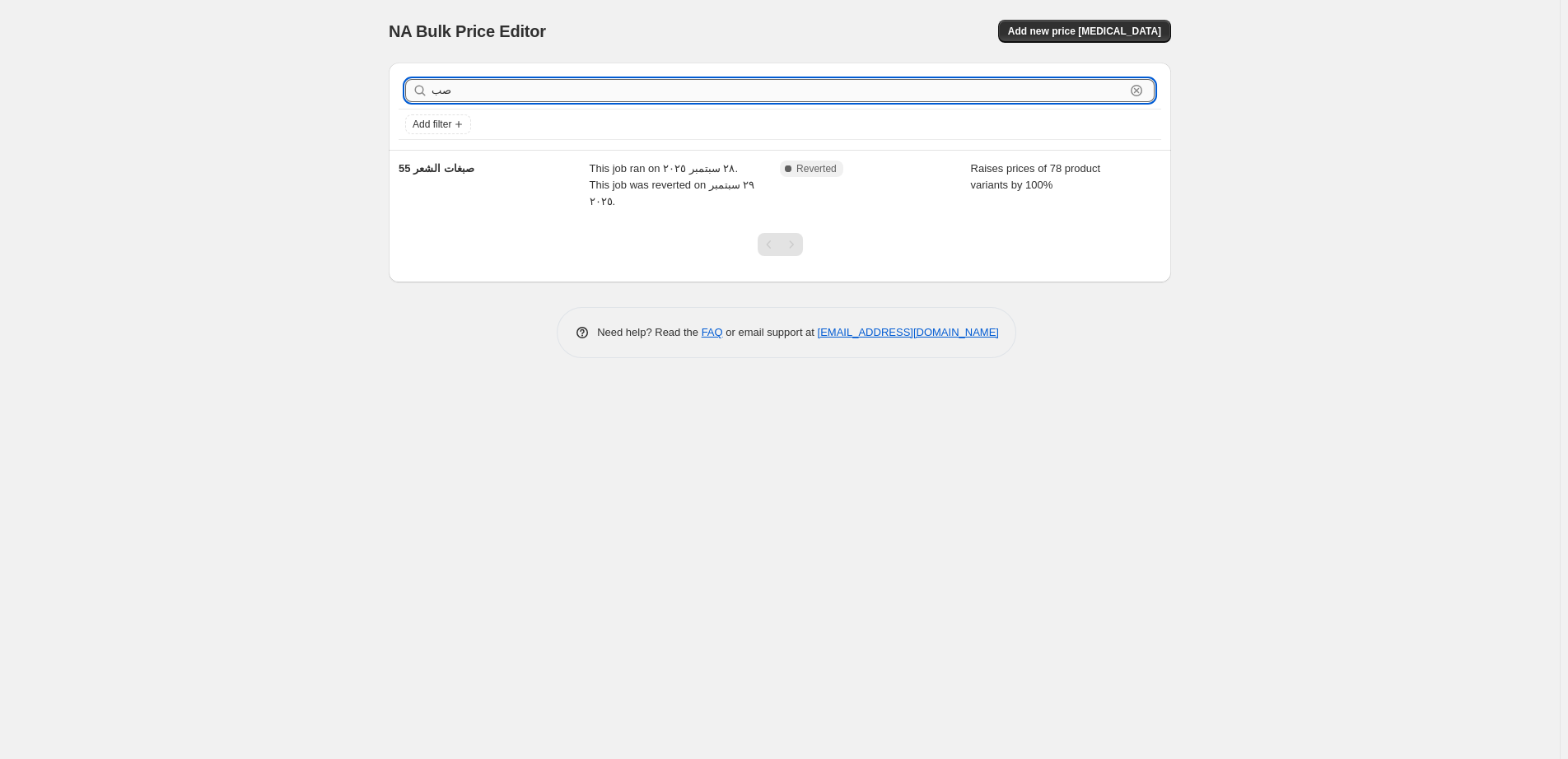
drag, startPoint x: 478, startPoint y: 97, endPoint x: 397, endPoint y: 93, distance: 81.1
click at [431, 93] on input "صب" at bounding box center [778, 90] width 694 height 23
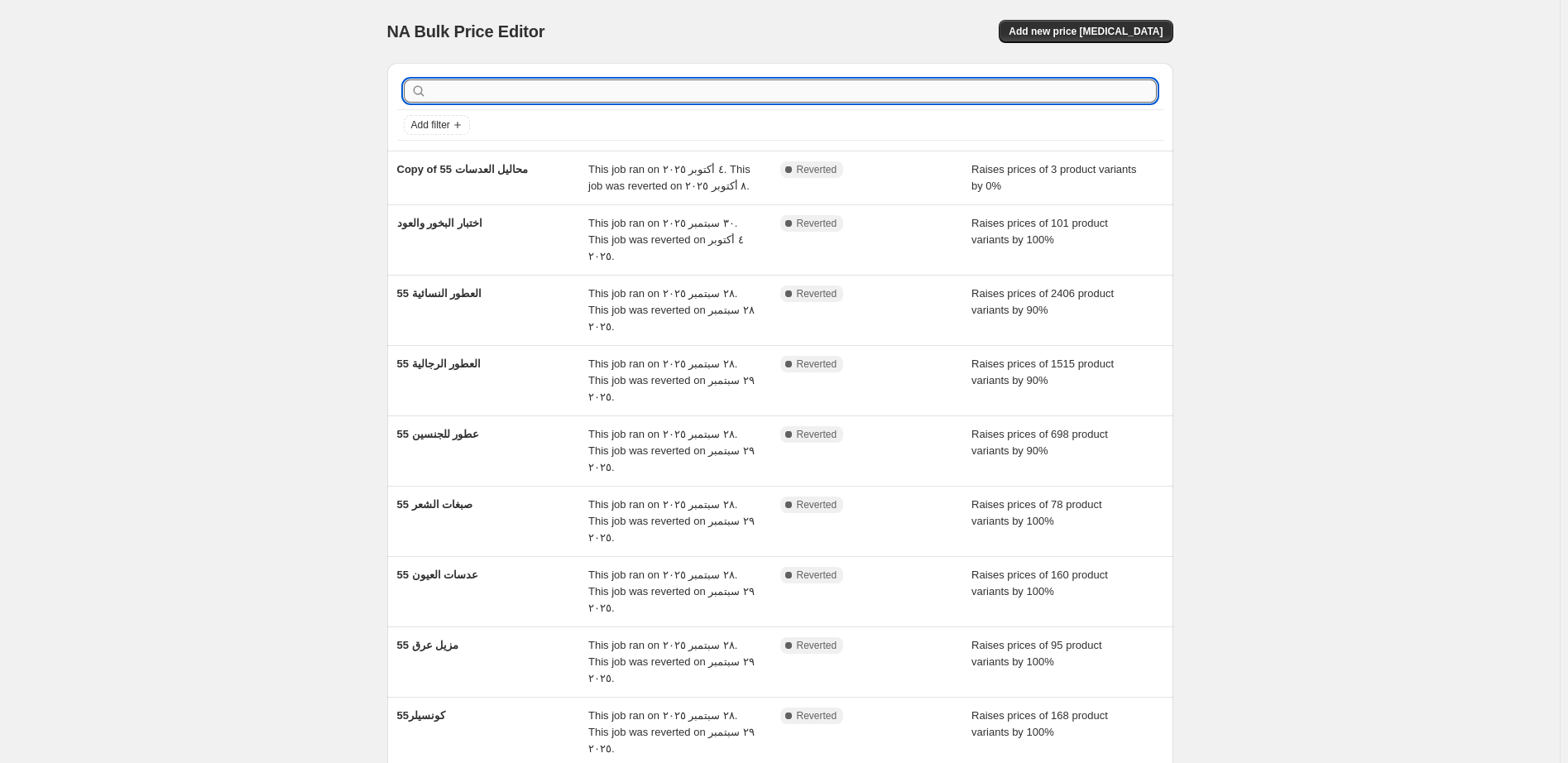
click at [472, 93] on input "text" at bounding box center [794, 90] width 726 height 23
type input "مزيل"
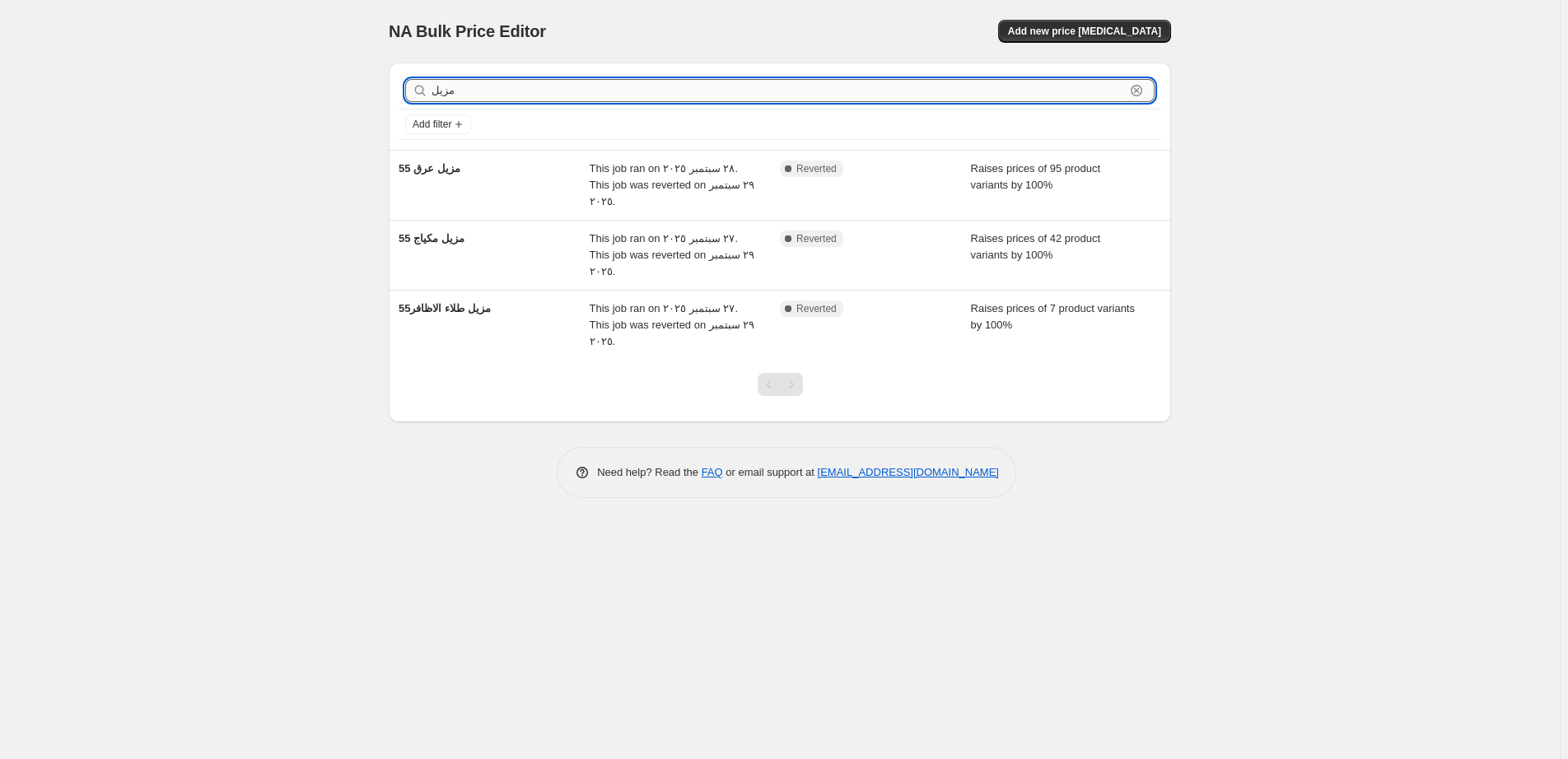
drag, startPoint x: 464, startPoint y: 89, endPoint x: 370, endPoint y: 86, distance: 94.0
click at [431, 86] on input "مزيل" at bounding box center [778, 90] width 694 height 23
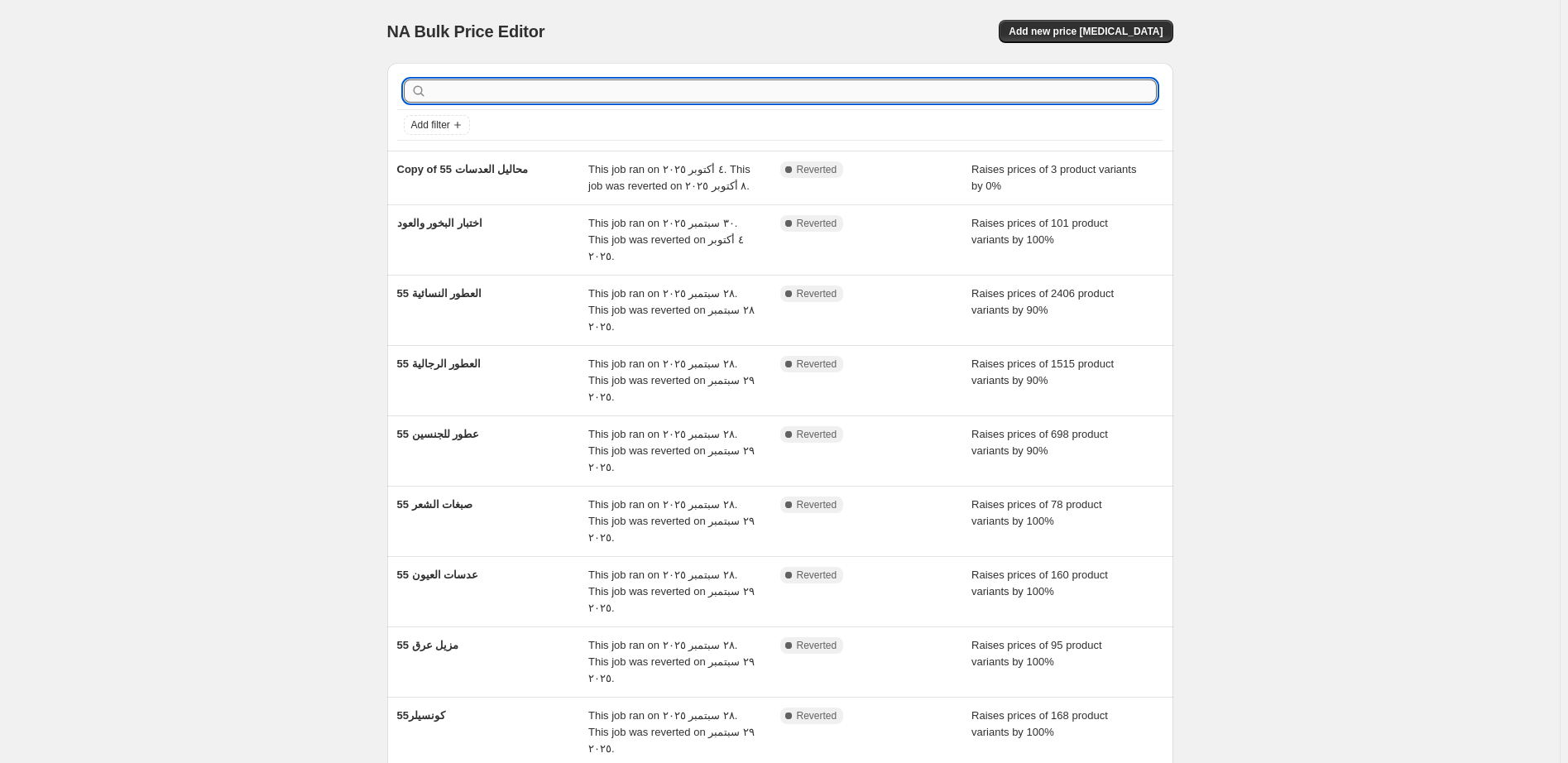
click at [454, 94] on input "text" at bounding box center [794, 90] width 726 height 23
type input "كونسي"
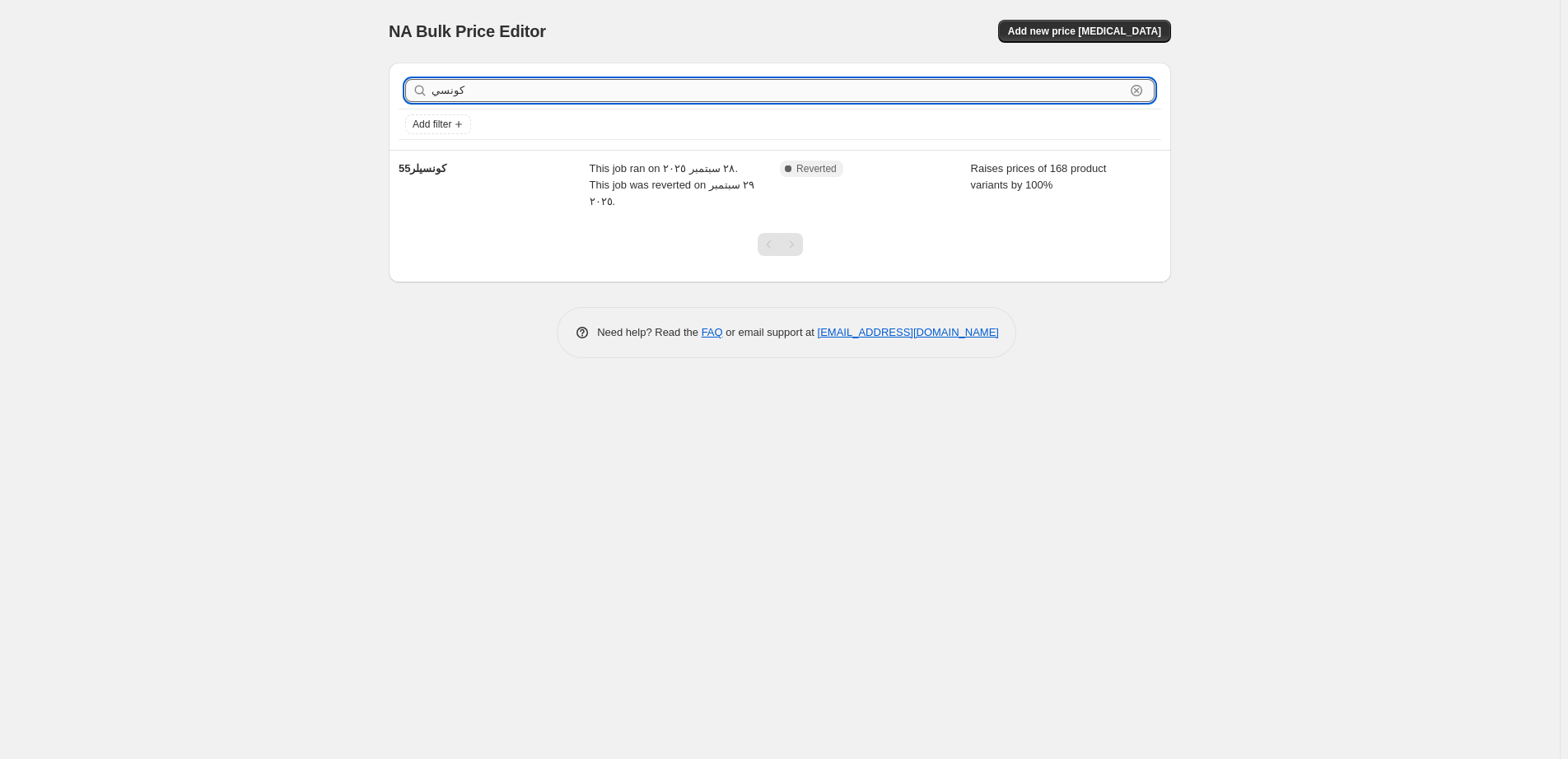
drag, startPoint x: 473, startPoint y: 82, endPoint x: 384, endPoint y: 92, distance: 89.6
click at [431, 92] on input "كونسي" at bounding box center [778, 90] width 694 height 23
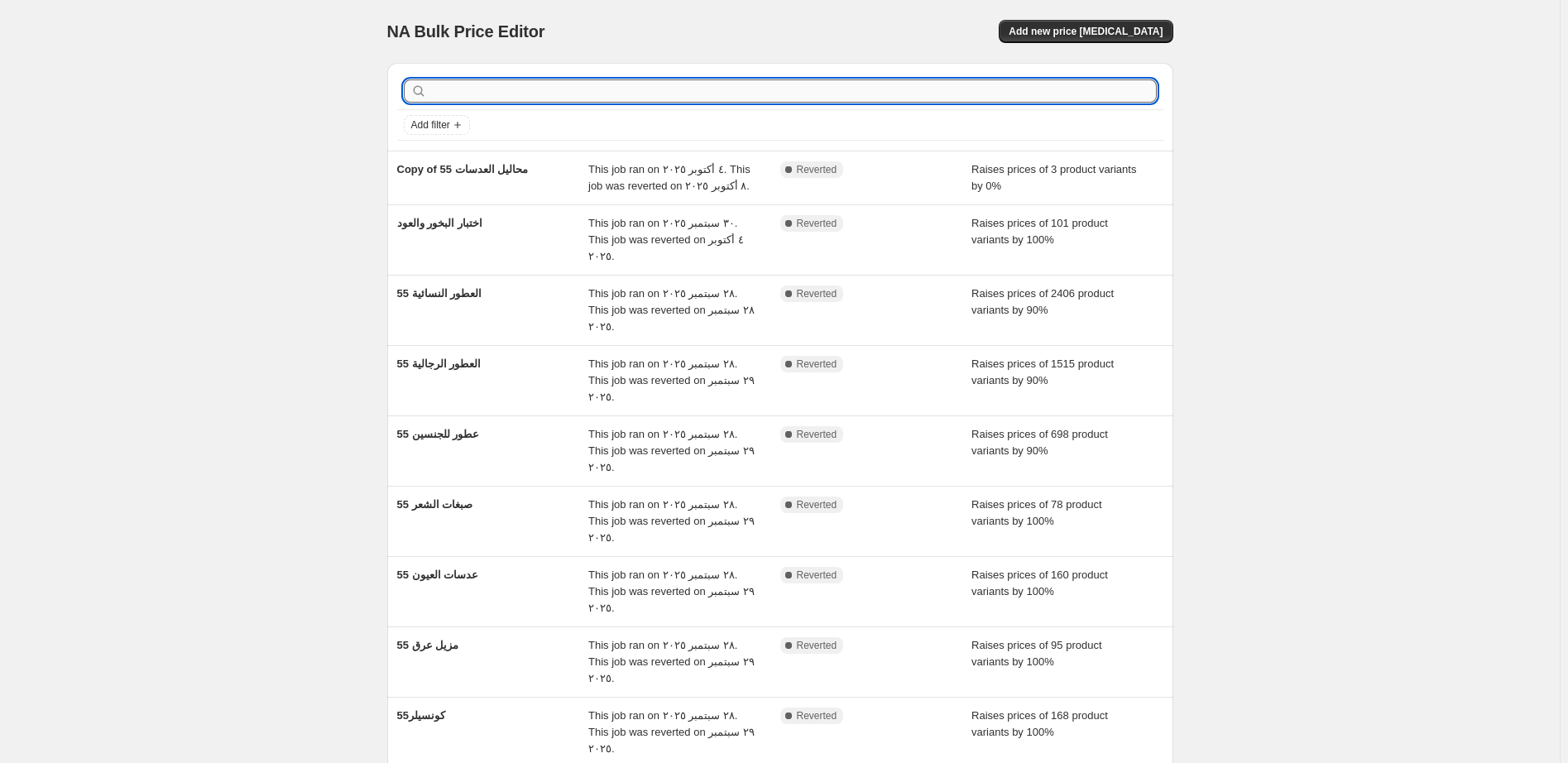
click at [462, 93] on input "text" at bounding box center [794, 90] width 726 height 23
type input "الاسا"
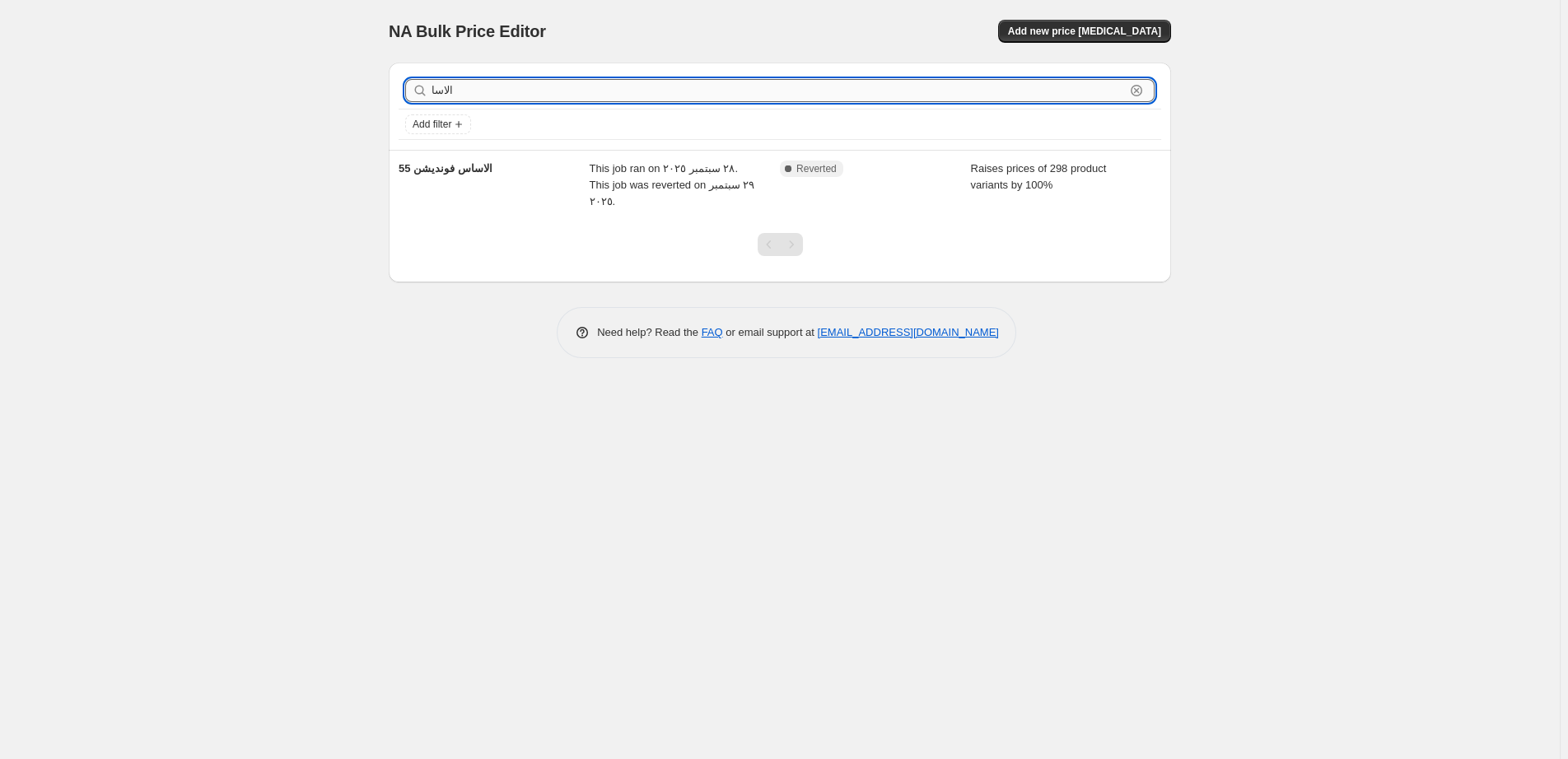
drag, startPoint x: 463, startPoint y: 84, endPoint x: 372, endPoint y: 92, distance: 91.4
click at [431, 92] on input "الاسا" at bounding box center [778, 90] width 694 height 23
type input "باود"
drag, startPoint x: 458, startPoint y: 94, endPoint x: 411, endPoint y: 94, distance: 47.0
click at [431, 94] on input "باود" at bounding box center [778, 90] width 694 height 23
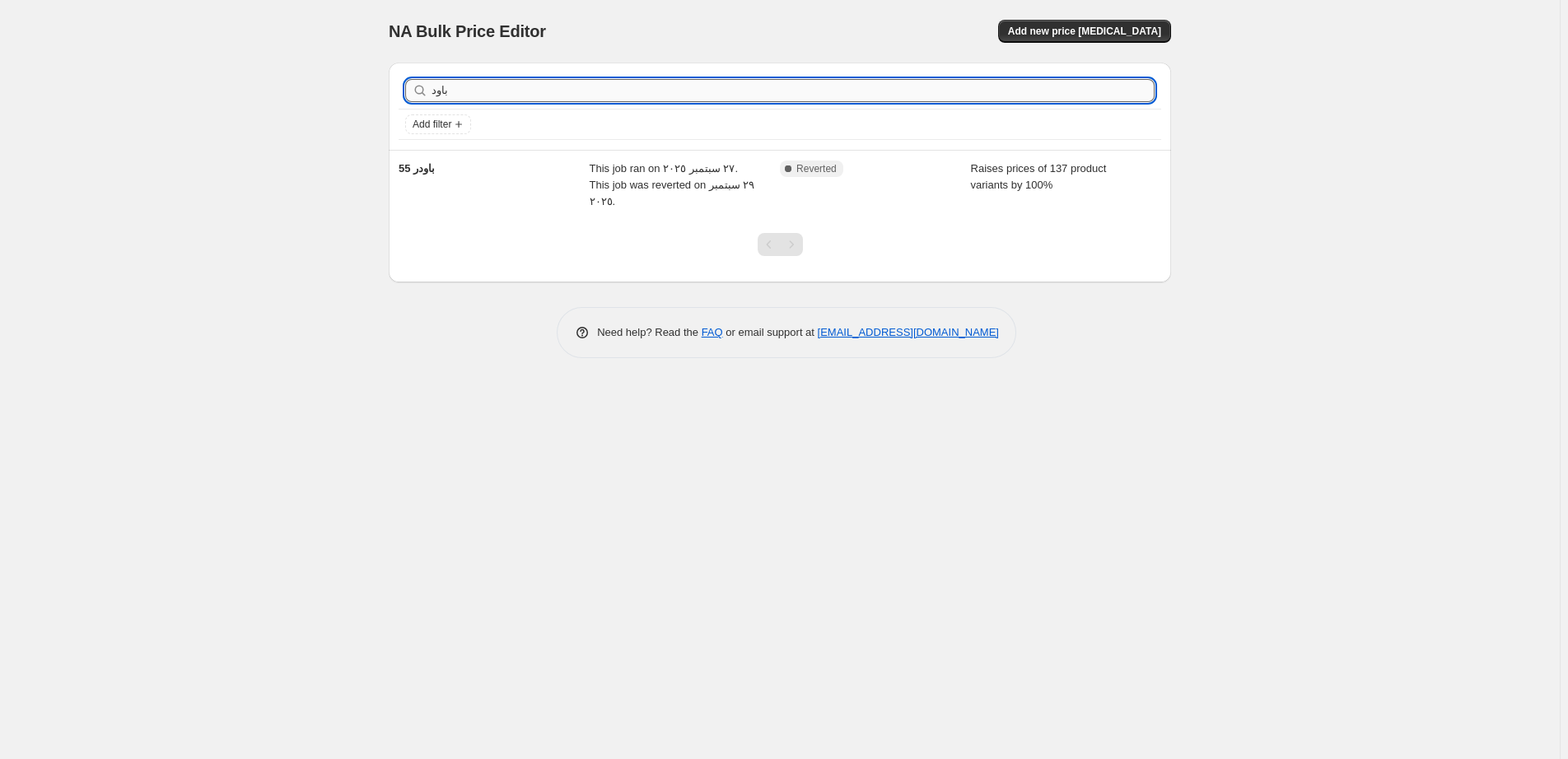
click at [411, 94] on div "باود Clear" at bounding box center [779, 90] width 749 height 23
type input "الاس"
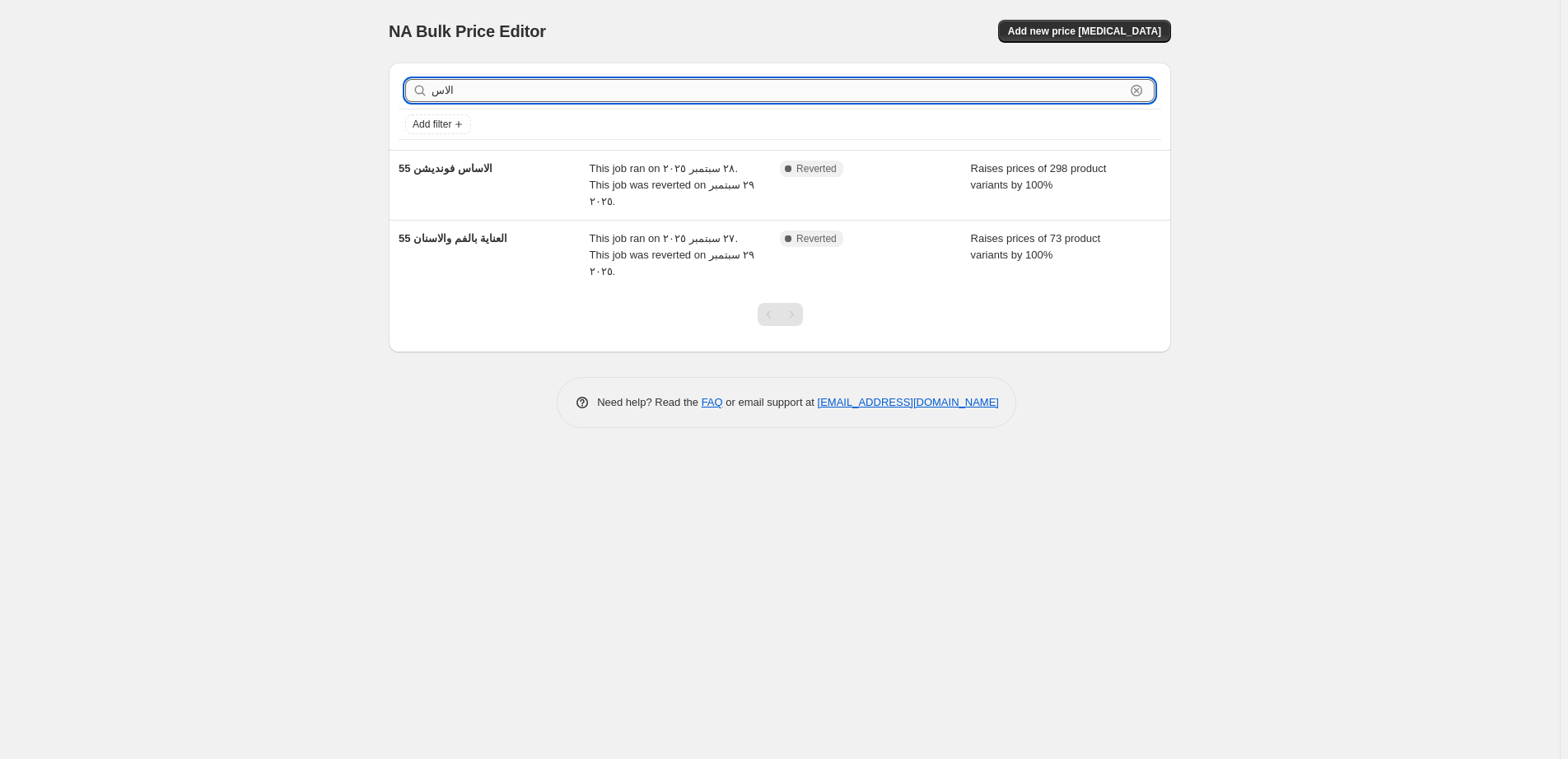
drag, startPoint x: 471, startPoint y: 95, endPoint x: 402, endPoint y: 93, distance: 69.0
click at [431, 93] on input "الاس" at bounding box center [778, 90] width 694 height 23
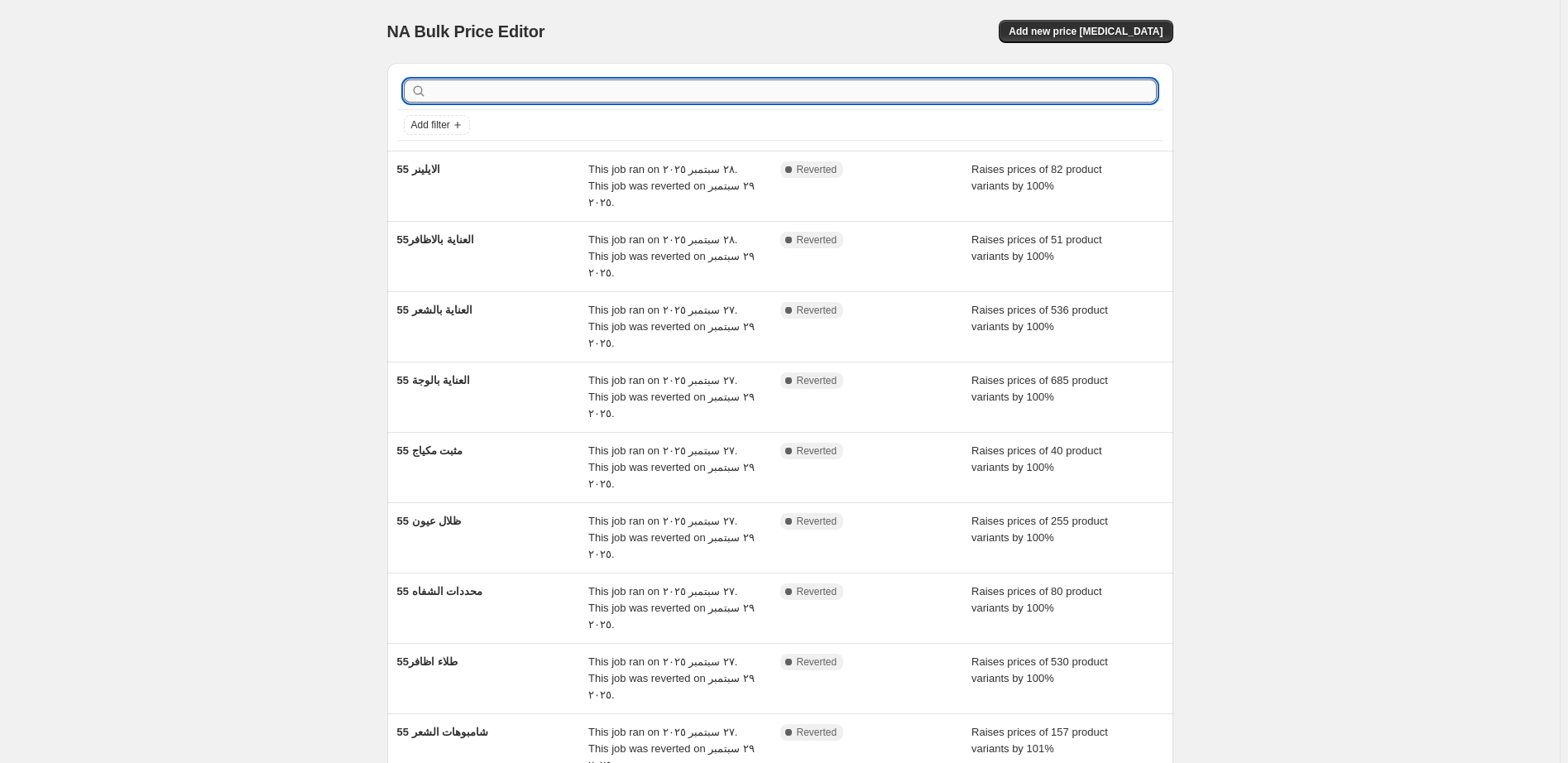
click at [452, 95] on input "text" at bounding box center [794, 90] width 726 height 23
type input "مبتخ"
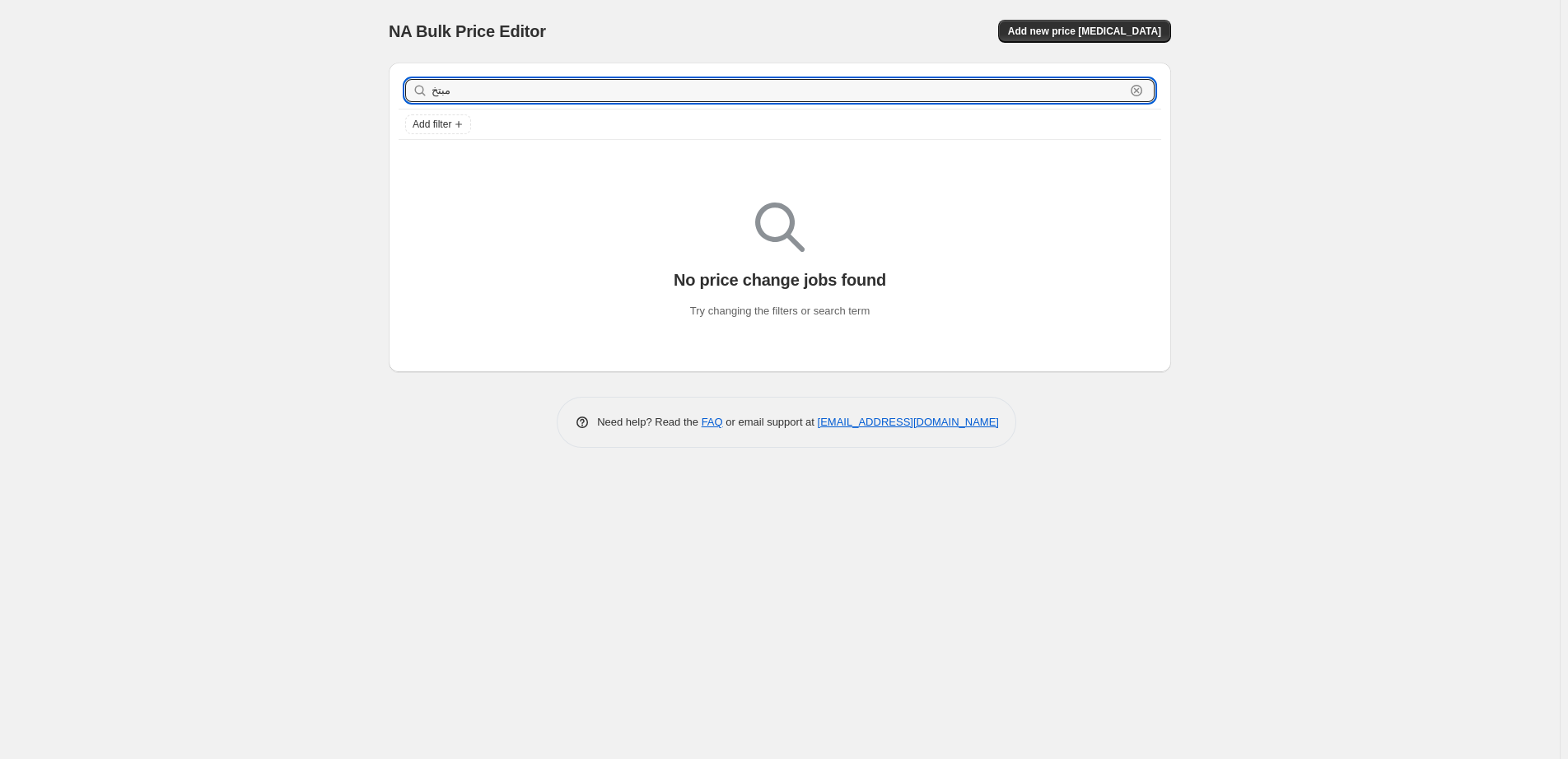
drag, startPoint x: 469, startPoint y: 93, endPoint x: 385, endPoint y: 82, distance: 84.7
click at [431, 94] on input "مبتخ" at bounding box center [778, 90] width 694 height 23
type input "مبا"
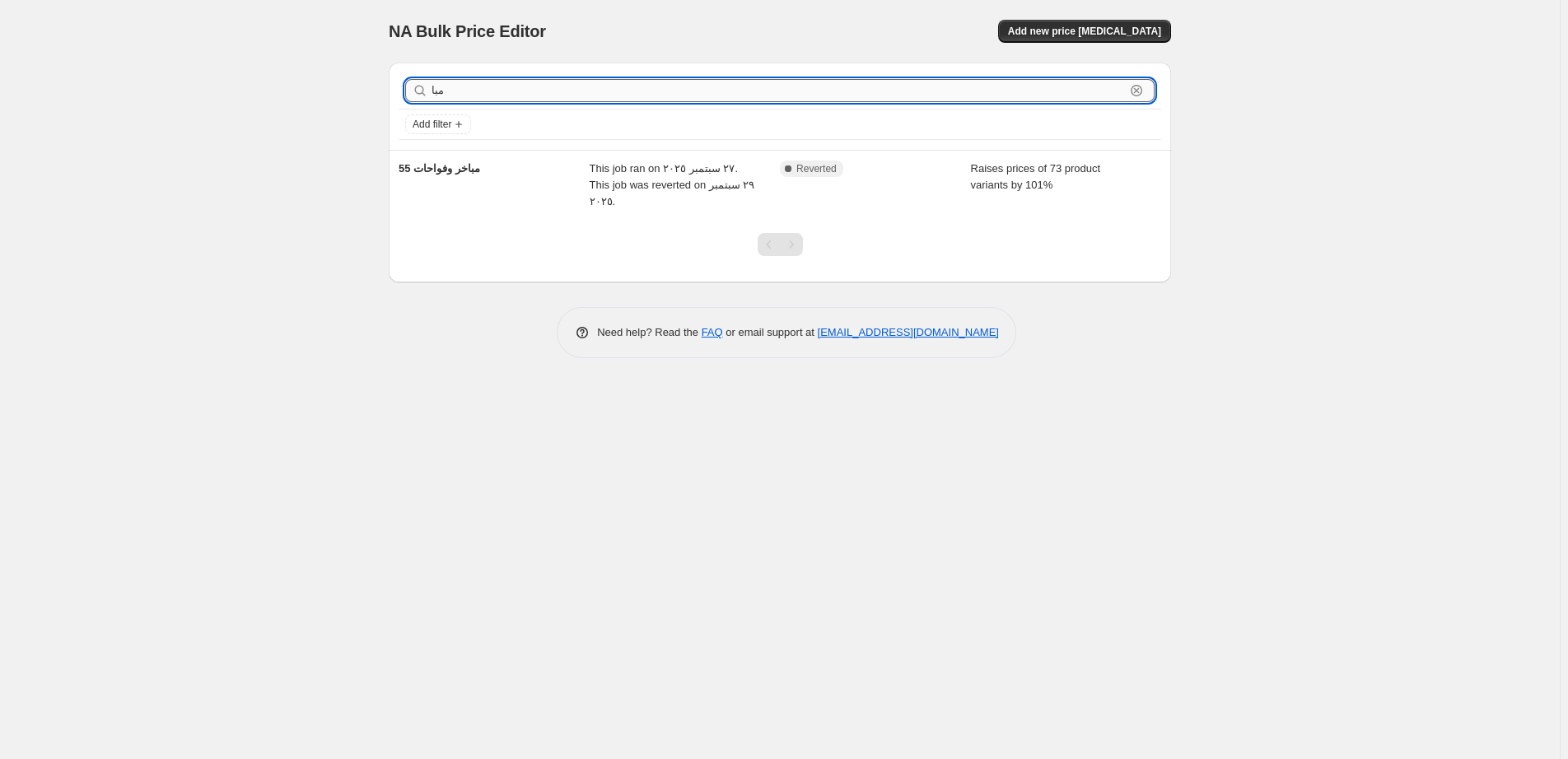
drag, startPoint x: 457, startPoint y: 94, endPoint x: 407, endPoint y: 94, distance: 50.0
click at [431, 94] on input "مبا" at bounding box center [778, 90] width 694 height 23
type input "فواح"
drag, startPoint x: 463, startPoint y: 93, endPoint x: 402, endPoint y: 92, distance: 61.0
click at [431, 92] on input "فواح" at bounding box center [778, 90] width 694 height 23
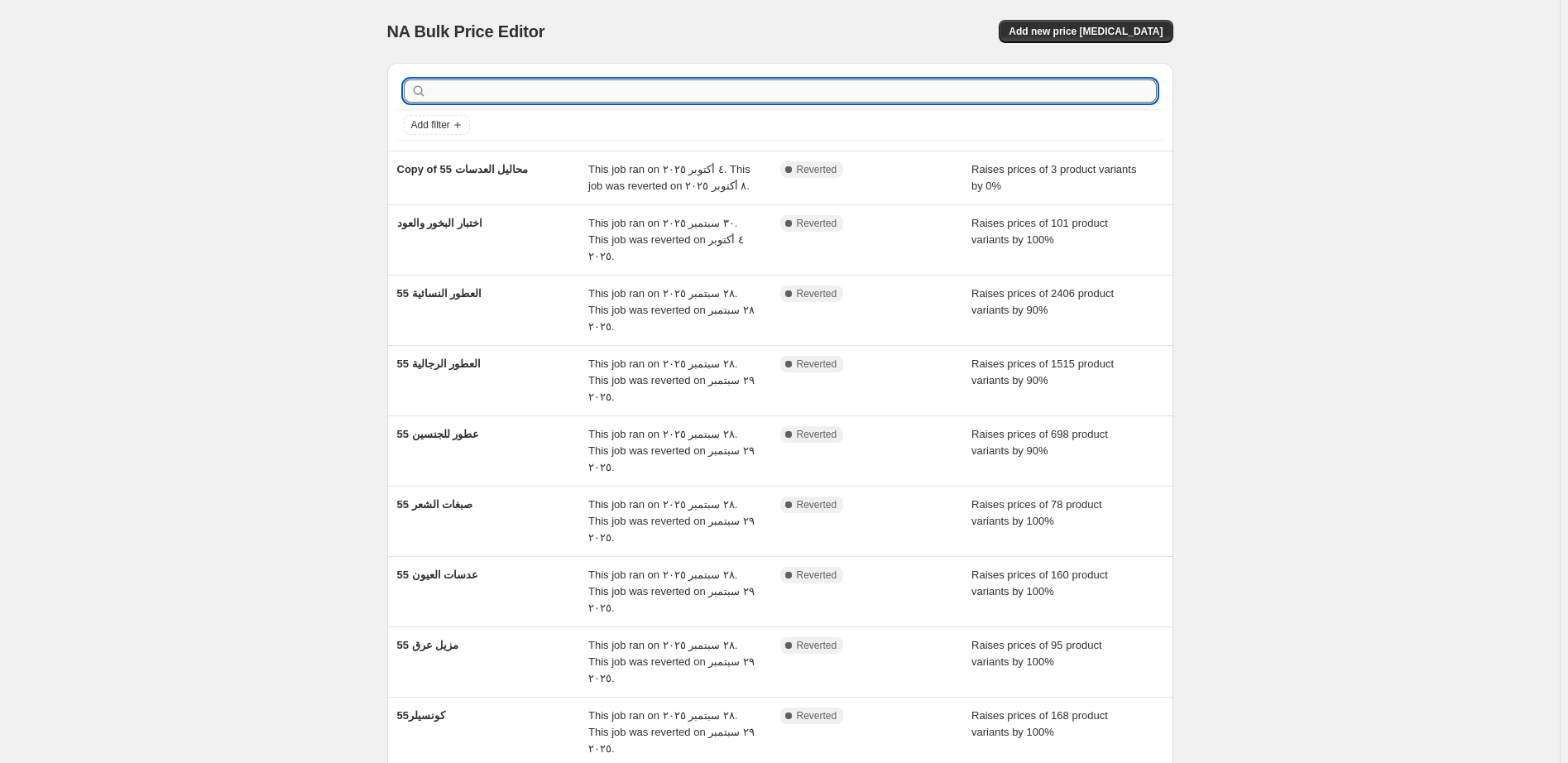
click at [470, 98] on input "text" at bounding box center [794, 90] width 726 height 23
type input "معطر"
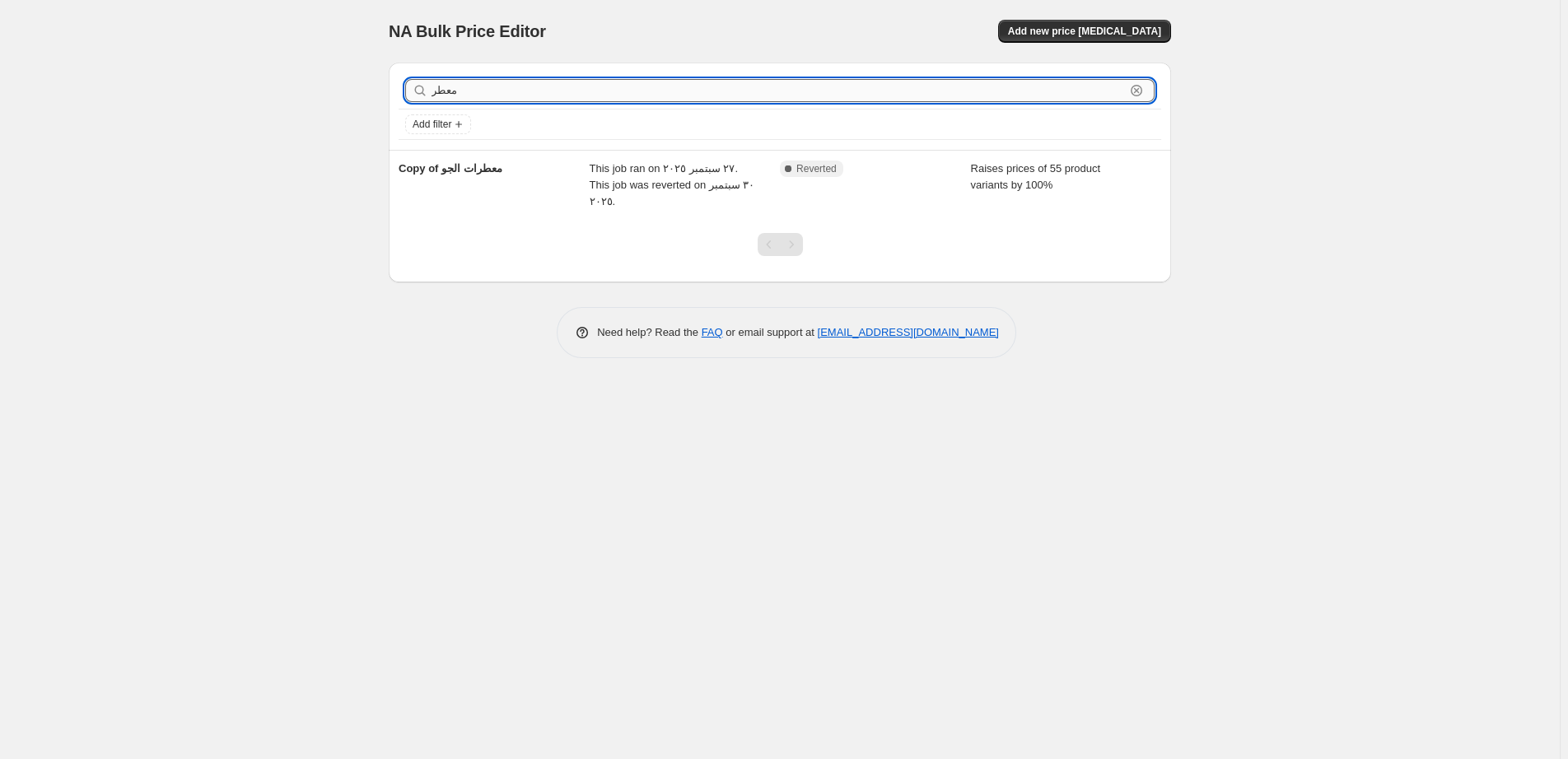
drag, startPoint x: 474, startPoint y: 93, endPoint x: 418, endPoint y: 93, distance: 56.0
click at [431, 93] on input "معطر" at bounding box center [778, 90] width 694 height 23
type input "مباخر"
drag, startPoint x: 481, startPoint y: 95, endPoint x: 391, endPoint y: 88, distance: 90.3
click at [431, 88] on input "مباخر" at bounding box center [778, 90] width 694 height 23
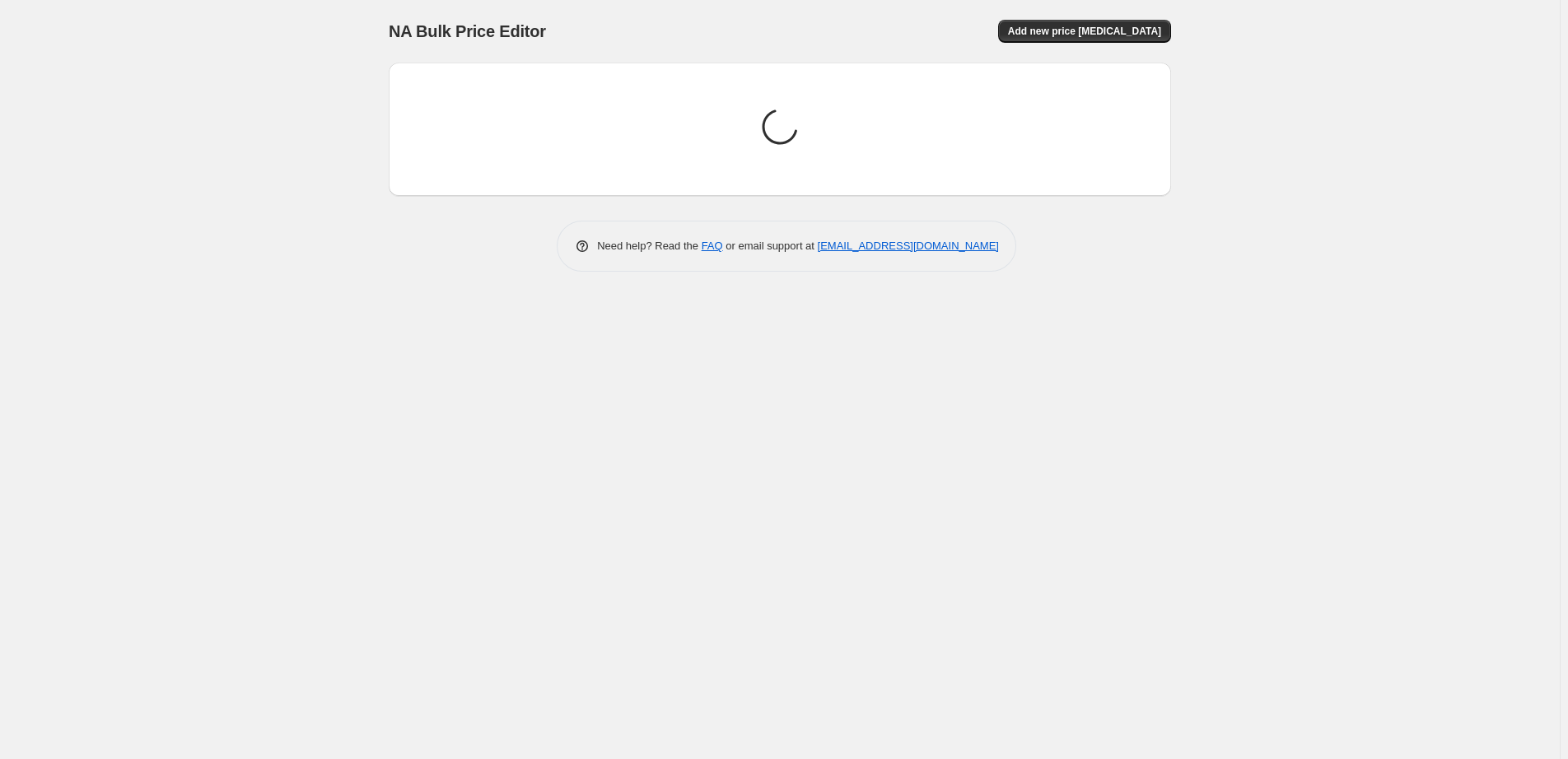
click at [780, 372] on div "NA Bulk Price Editor. This page is ready NA Bulk Price Editor Add new price [ME…" at bounding box center [780, 380] width 1560 height 759
click at [606, 385] on div "NA Bulk Price Editor. This page is ready NA Bulk Price Editor Add new price [ME…" at bounding box center [780, 380] width 1560 height 759
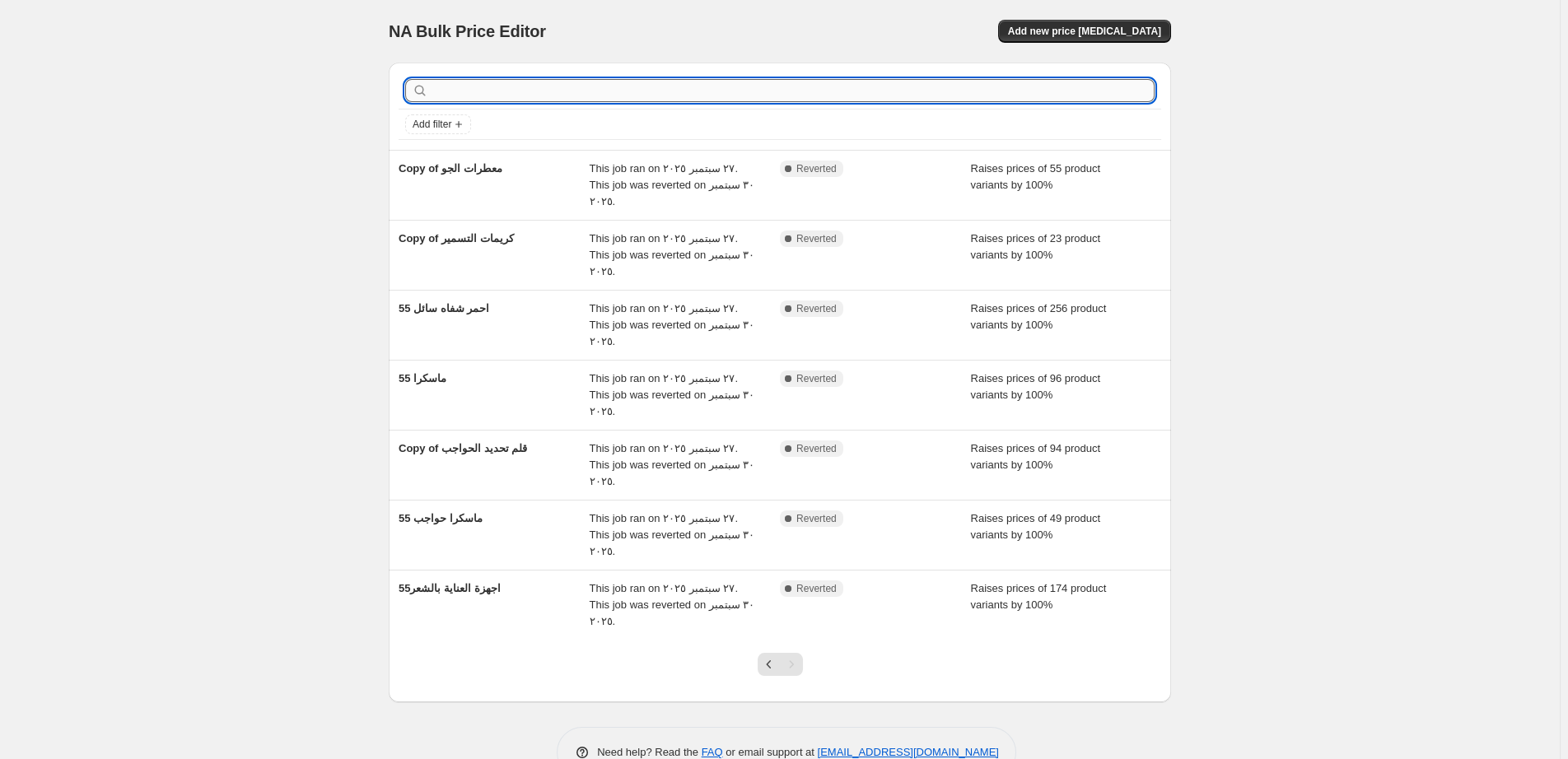
click at [504, 90] on input "text" at bounding box center [793, 90] width 723 height 23
type input "واقيات"
